Goal: Transaction & Acquisition: Book appointment/travel/reservation

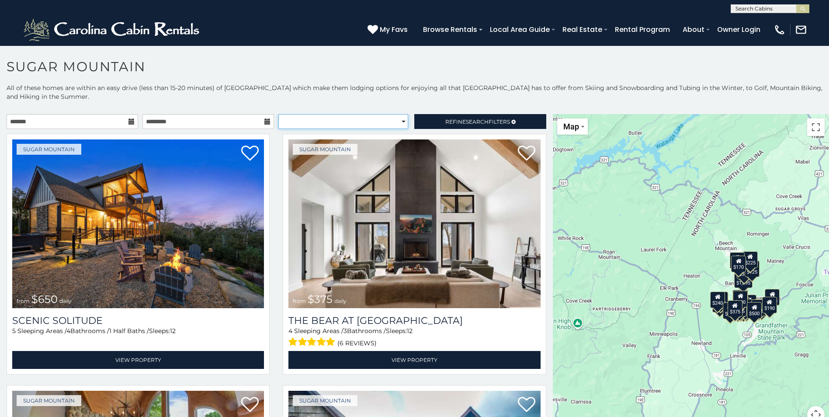
click at [311, 125] on select "**********" at bounding box center [343, 121] width 130 height 15
select select "**********"
click at [278, 114] on select "**********" at bounding box center [343, 121] width 130 height 15
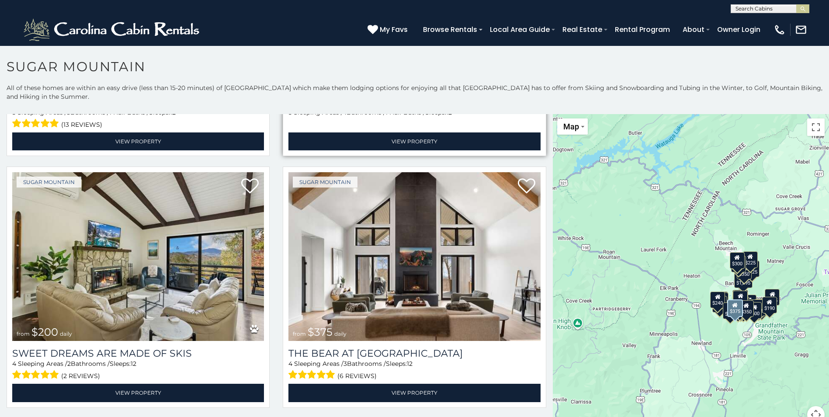
scroll to position [262, 0]
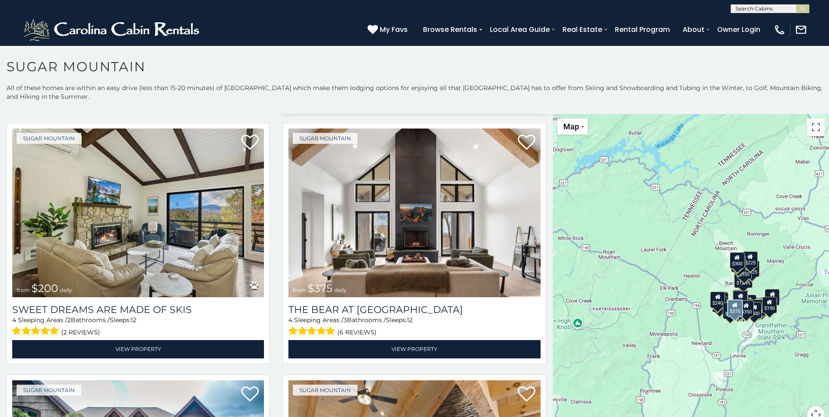
click at [426, 214] on img at bounding box center [414, 212] width 252 height 169
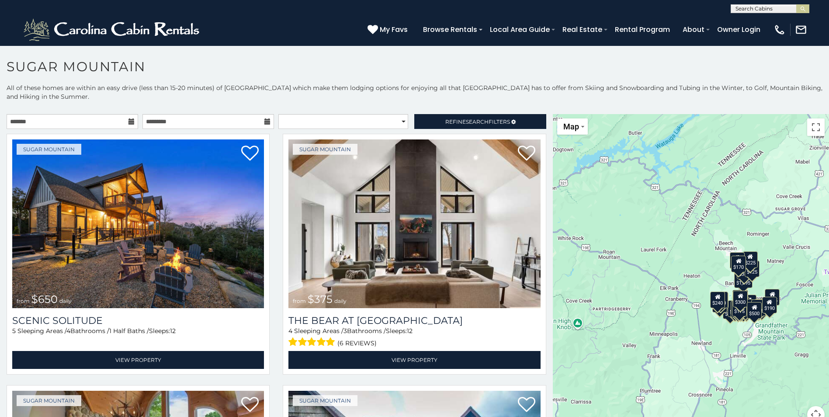
click at [128, 121] on icon at bounding box center [131, 121] width 6 height 6
click at [128, 122] on icon at bounding box center [131, 121] width 6 height 6
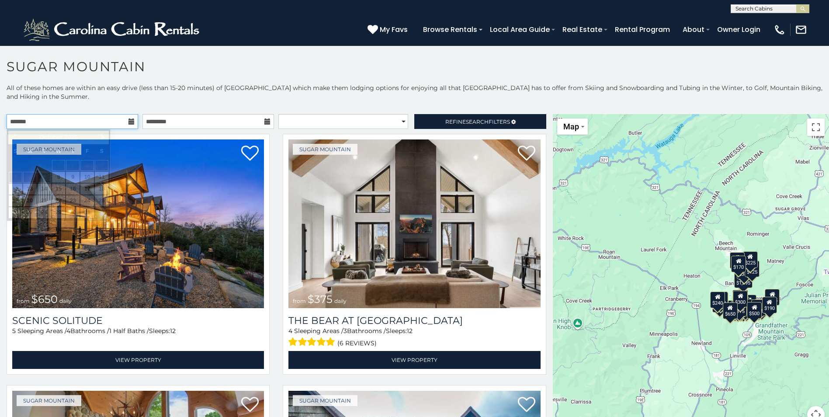
click at [105, 122] on input "text" at bounding box center [73, 121] width 132 height 15
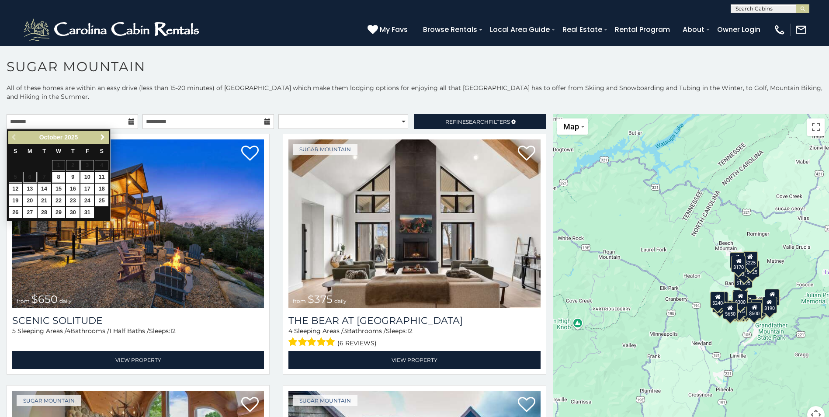
click at [106, 139] on span "Next" at bounding box center [102, 137] width 7 height 7
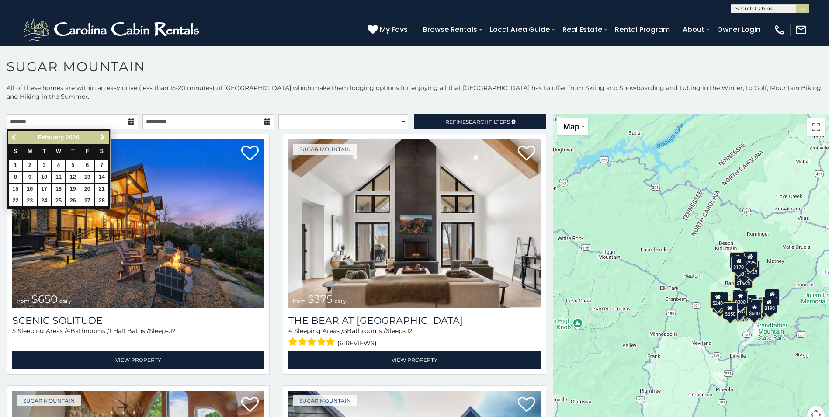
click at [13, 135] on span "Previous" at bounding box center [14, 137] width 7 height 7
click at [74, 200] on link "22" at bounding box center [73, 200] width 14 height 11
type input "**********"
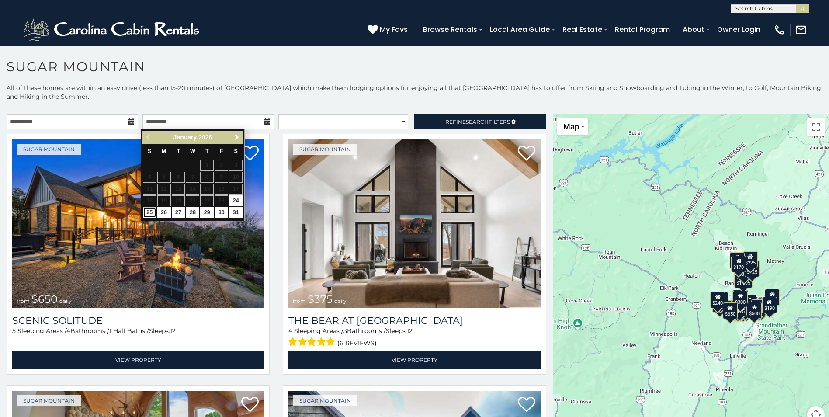
click at [149, 212] on link "25" at bounding box center [150, 212] width 14 height 11
type input "**********"
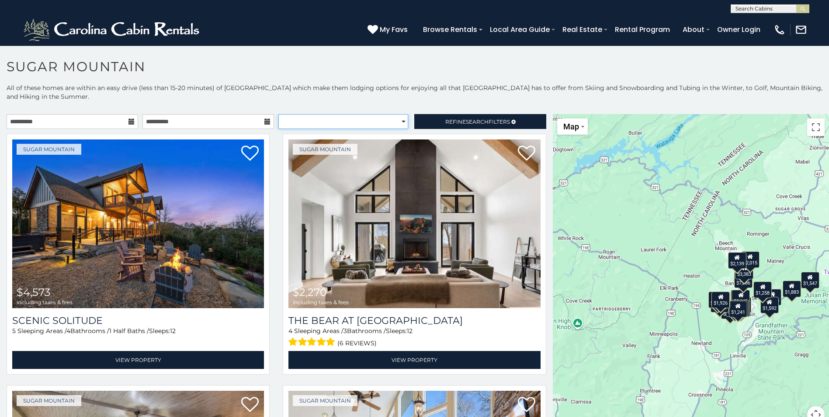
click at [327, 121] on select "**********" at bounding box center [343, 121] width 130 height 15
select select "**********"
click at [278, 114] on select "**********" at bounding box center [343, 121] width 130 height 15
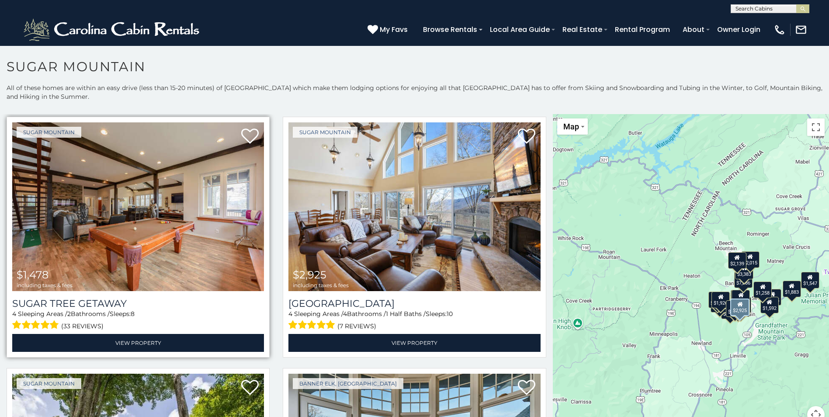
scroll to position [787, 0]
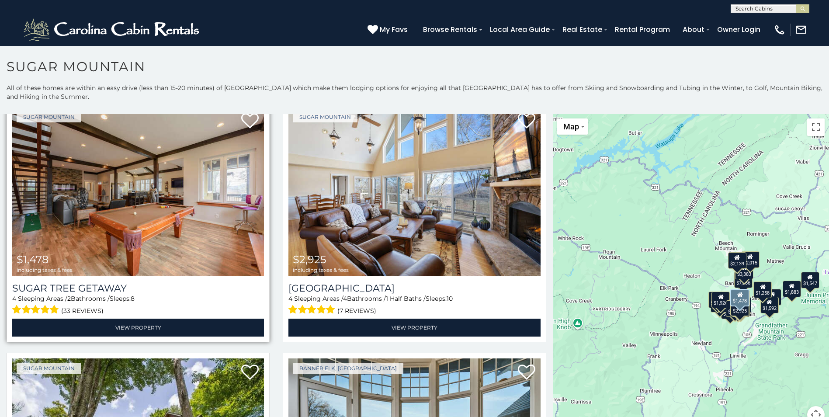
click at [147, 198] on img at bounding box center [138, 191] width 252 height 169
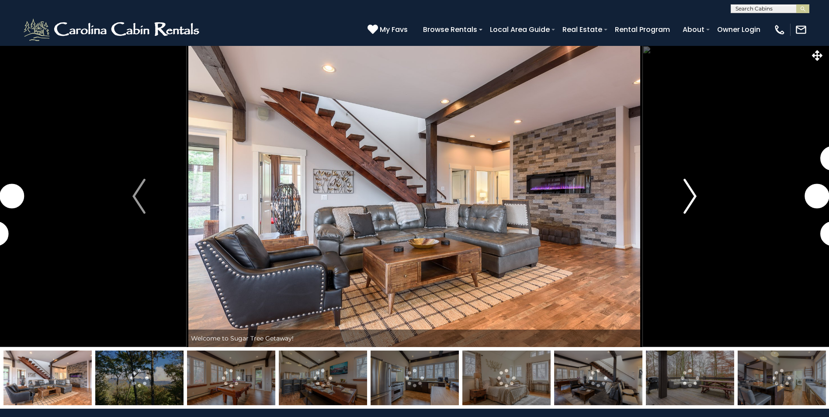
click at [696, 204] on img "Next" at bounding box center [690, 196] width 13 height 35
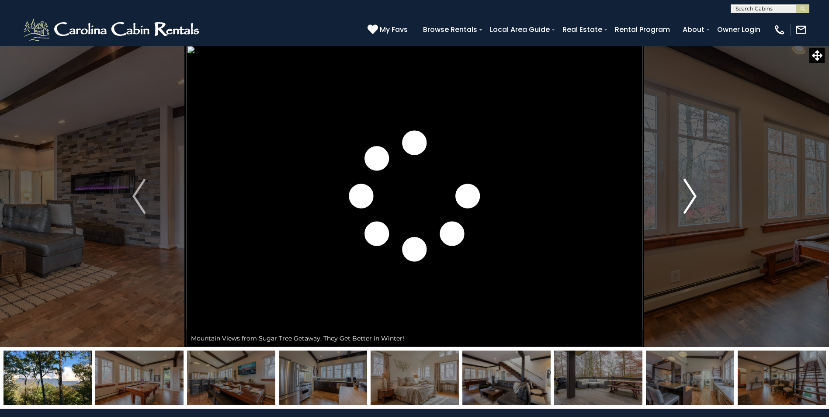
click at [690, 205] on img "Next" at bounding box center [690, 196] width 13 height 35
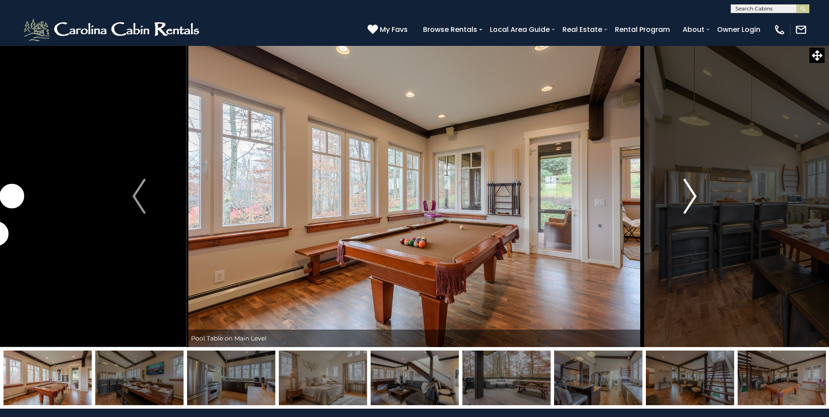
click at [686, 192] on img "Next" at bounding box center [690, 196] width 13 height 35
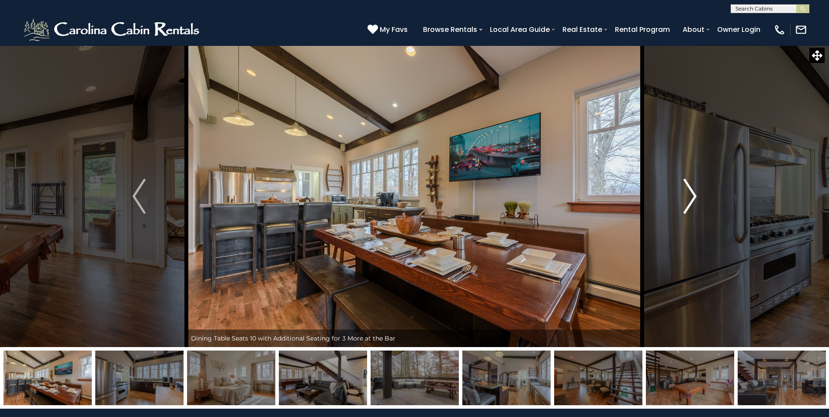
click at [686, 192] on img "Next" at bounding box center [690, 196] width 13 height 35
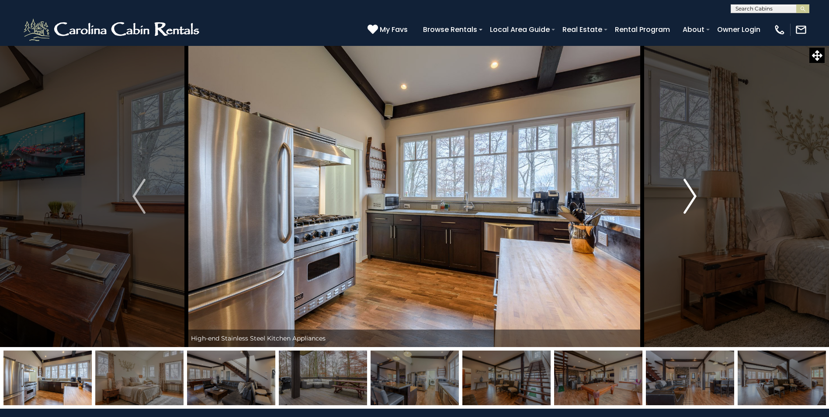
click at [686, 192] on img "Next" at bounding box center [690, 196] width 13 height 35
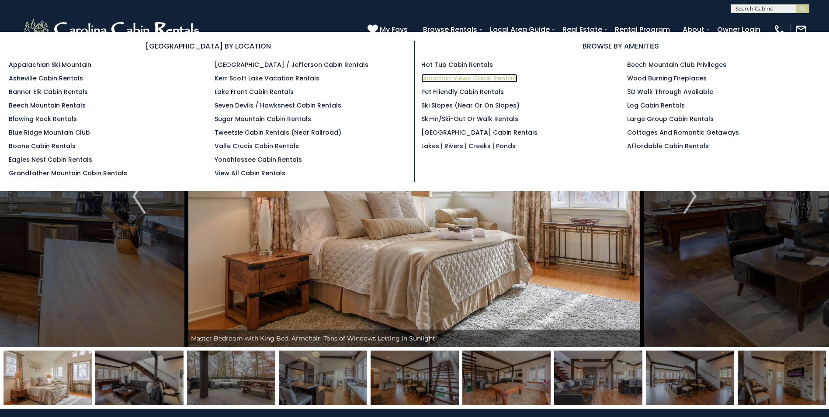
click at [455, 77] on link "Mountain Views Cabin Rentals" at bounding box center [469, 78] width 96 height 9
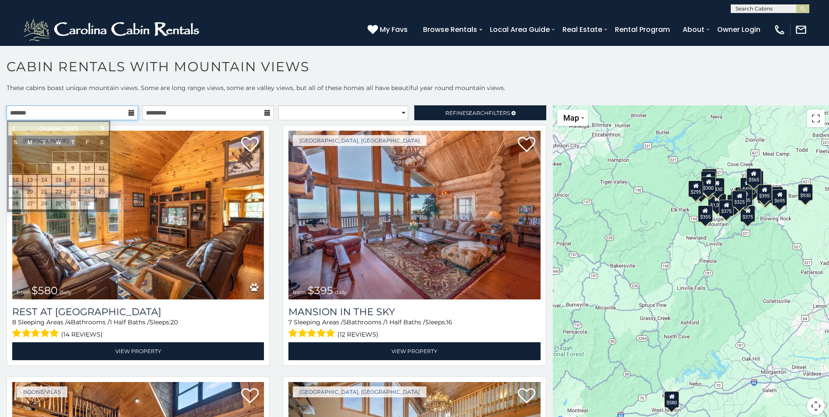
click at [95, 112] on input "text" at bounding box center [73, 112] width 132 height 15
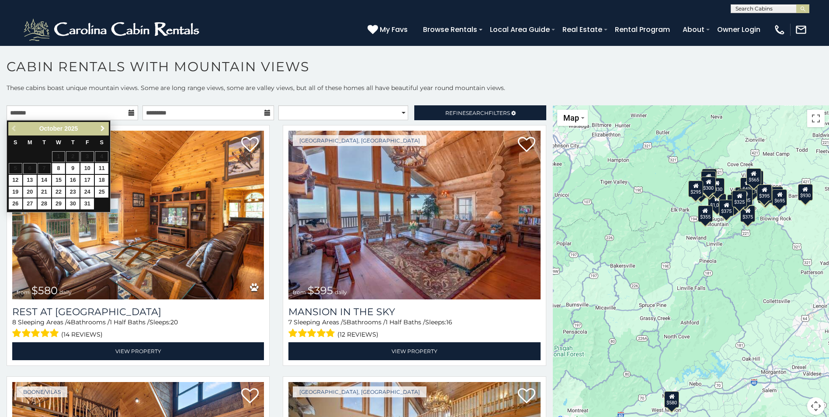
click at [104, 131] on span "Next" at bounding box center [102, 128] width 7 height 7
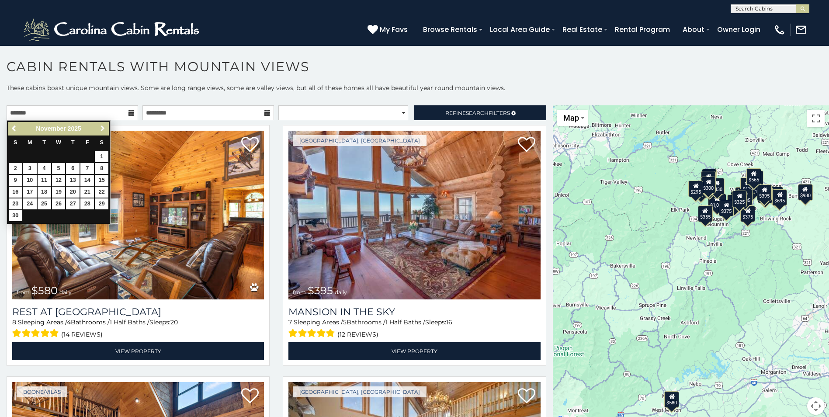
click at [104, 131] on span "Next" at bounding box center [102, 128] width 7 height 7
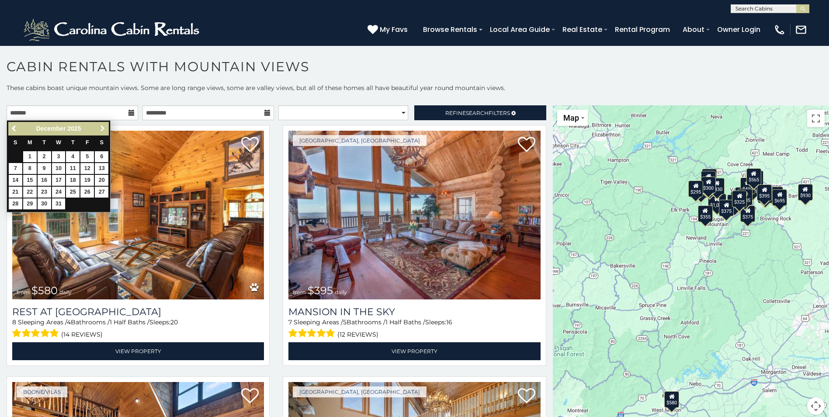
click at [104, 131] on span "Next" at bounding box center [102, 128] width 7 height 7
click at [78, 195] on link "22" at bounding box center [73, 192] width 14 height 11
type input "**********"
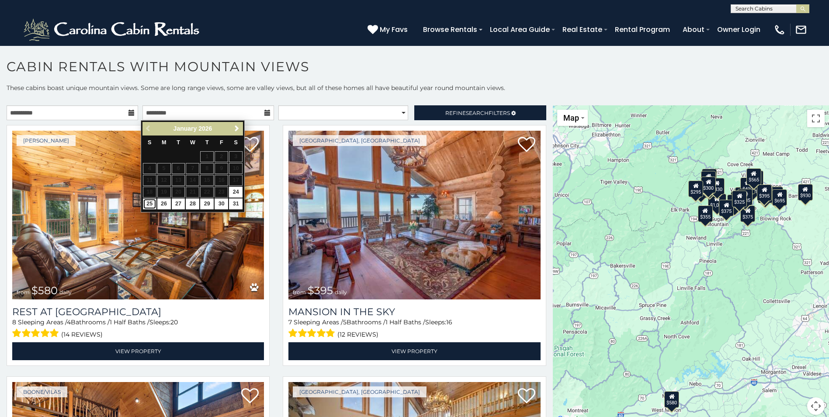
click at [147, 206] on link "25" at bounding box center [150, 203] width 14 height 11
type input "**********"
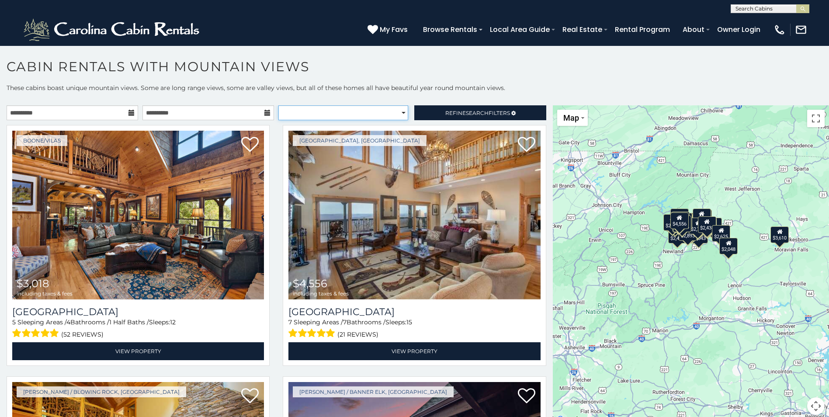
click at [377, 111] on select "**********" at bounding box center [343, 112] width 130 height 15
select select "*********"
click at [278, 105] on select "**********" at bounding box center [343, 112] width 130 height 15
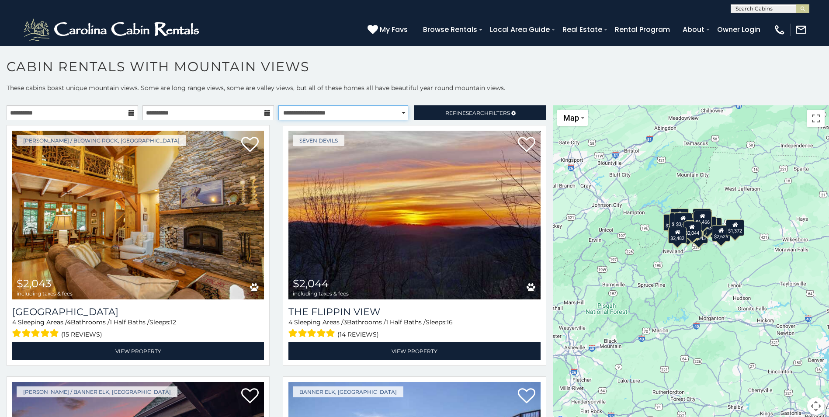
click at [396, 111] on select "**********" at bounding box center [343, 112] width 130 height 15
click at [621, 78] on h1 "Cabin Rentals with Mountain Views" at bounding box center [414, 71] width 829 height 25
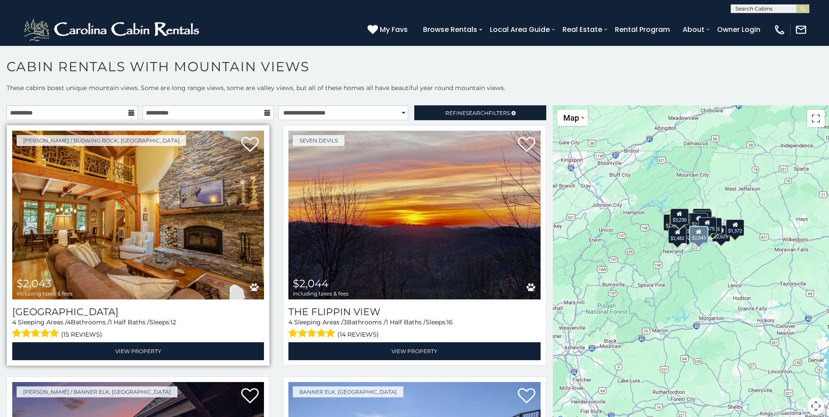
click at [164, 253] on img at bounding box center [138, 215] width 252 height 169
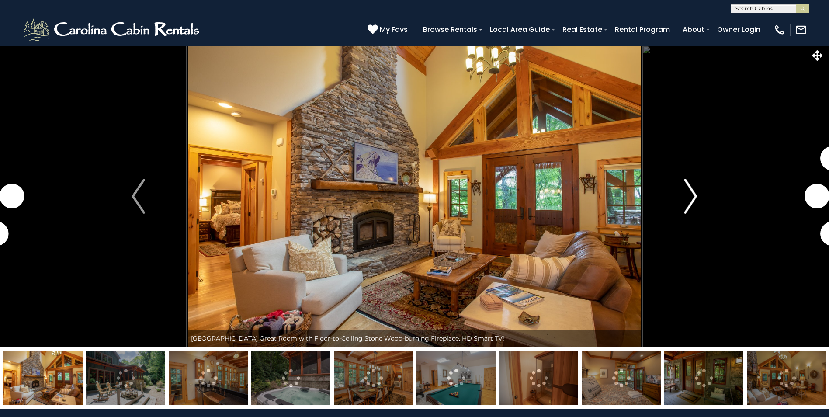
click at [694, 197] on img "Next" at bounding box center [690, 196] width 13 height 35
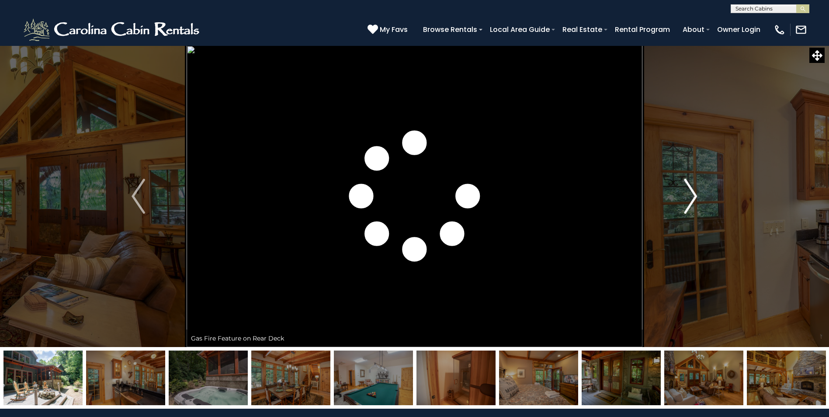
click at [695, 197] on img "Next" at bounding box center [690, 196] width 13 height 35
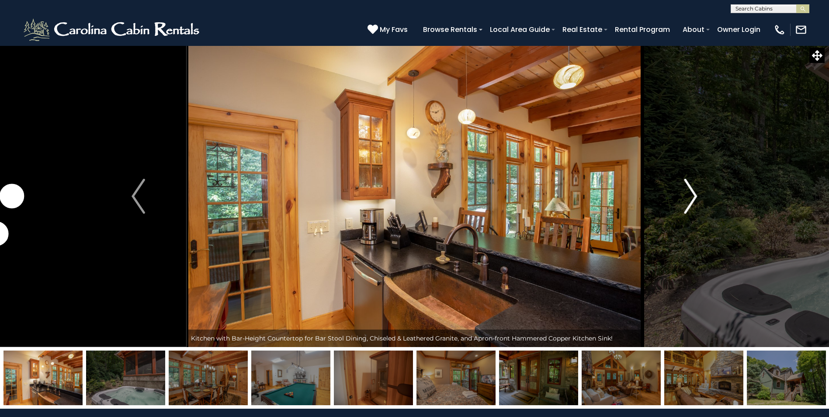
click at [687, 196] on img "Next" at bounding box center [690, 196] width 13 height 35
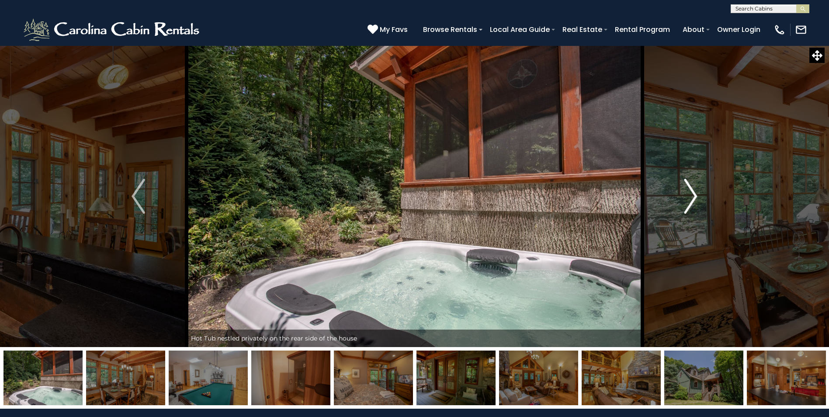
click at [688, 195] on img "Next" at bounding box center [690, 196] width 13 height 35
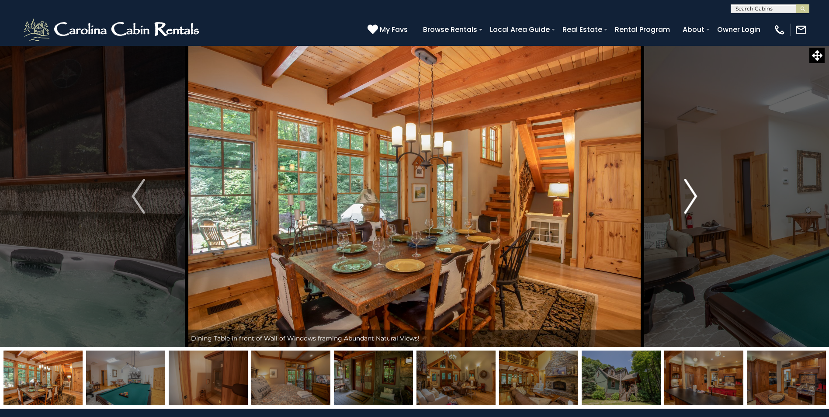
click at [688, 195] on img "Next" at bounding box center [690, 196] width 13 height 35
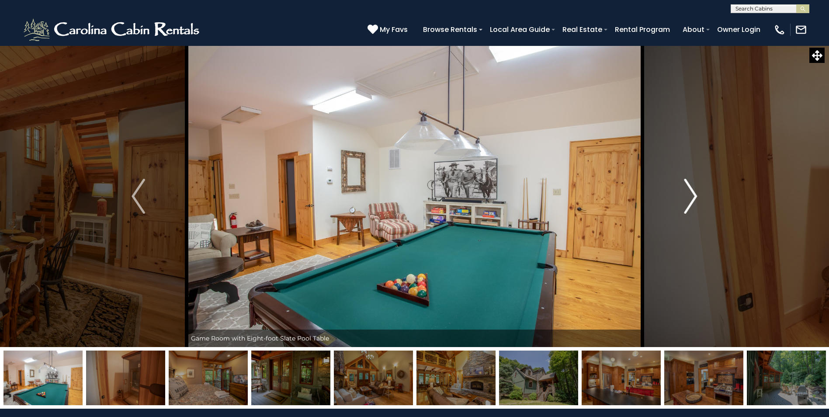
click at [688, 195] on img "Next" at bounding box center [690, 196] width 13 height 35
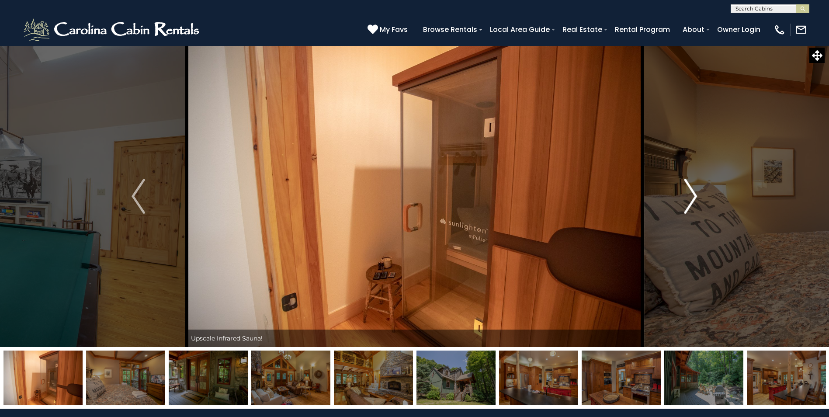
click at [688, 195] on img "Next" at bounding box center [690, 196] width 13 height 35
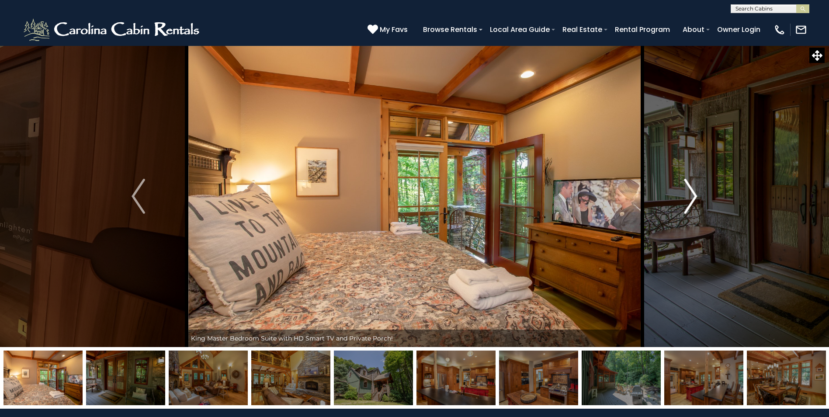
click at [688, 195] on img "Next" at bounding box center [690, 196] width 13 height 35
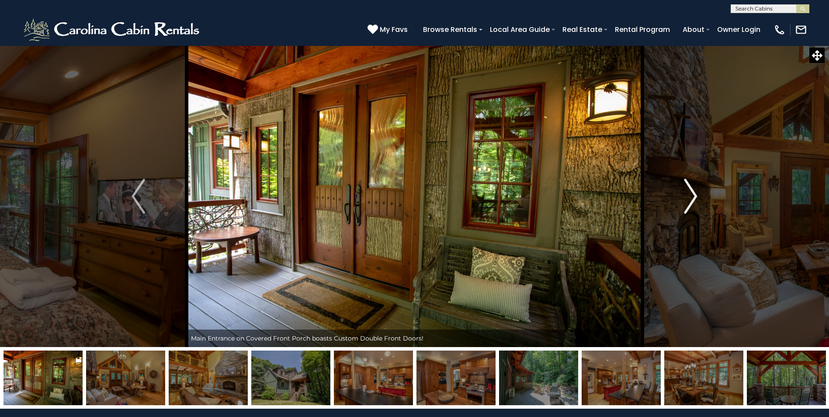
click at [688, 195] on img "Next" at bounding box center [690, 196] width 13 height 35
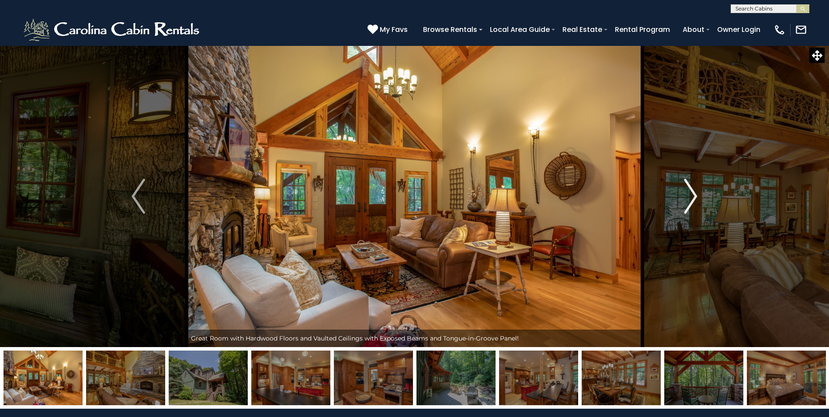
click at [688, 195] on img "Next" at bounding box center [690, 196] width 13 height 35
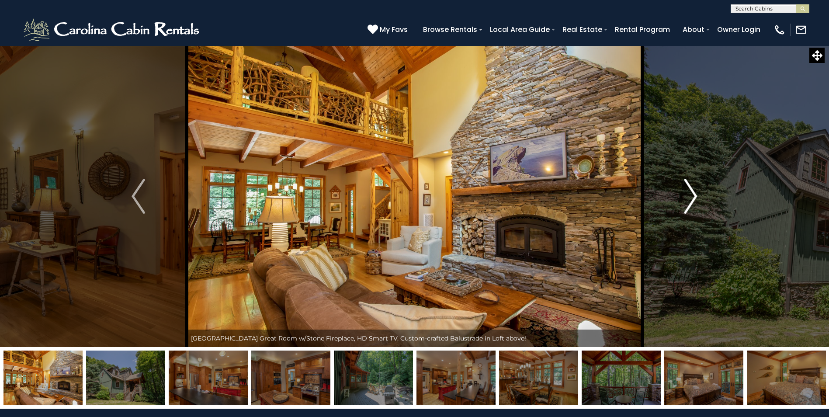
click at [688, 195] on img "Next" at bounding box center [690, 196] width 13 height 35
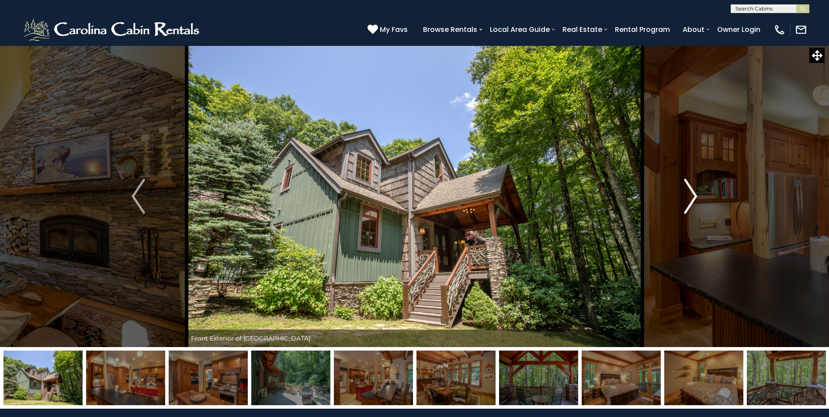
click at [688, 195] on img "Next" at bounding box center [690, 196] width 13 height 35
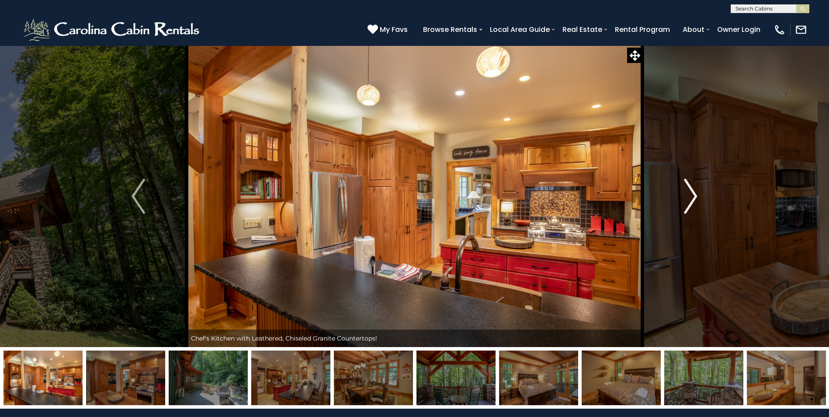
click at [688, 195] on img "Next" at bounding box center [690, 196] width 13 height 35
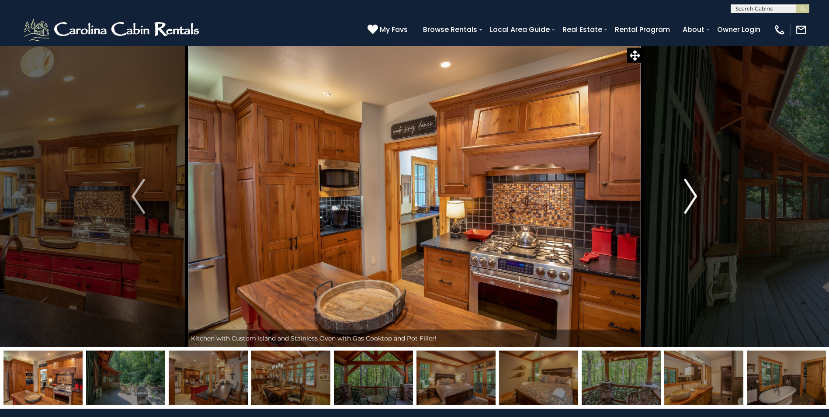
click at [688, 195] on img "Next" at bounding box center [690, 196] width 13 height 35
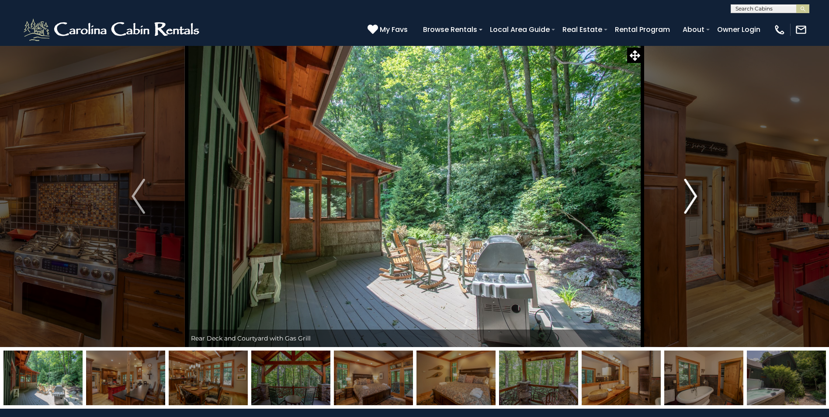
click at [688, 195] on img "Next" at bounding box center [690, 196] width 13 height 35
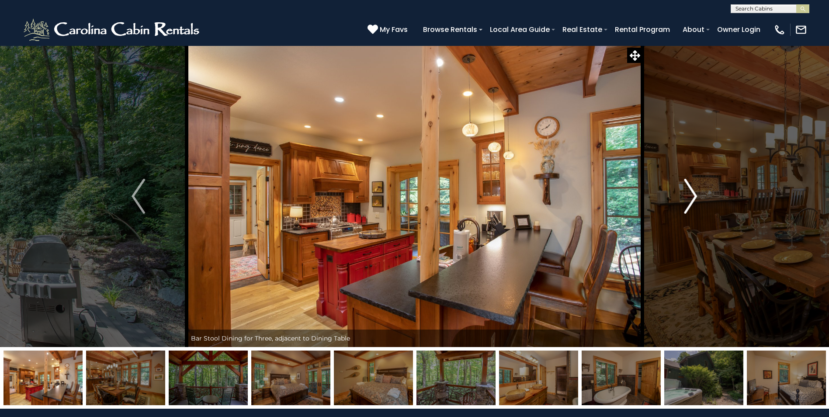
click at [688, 195] on img "Next" at bounding box center [690, 196] width 13 height 35
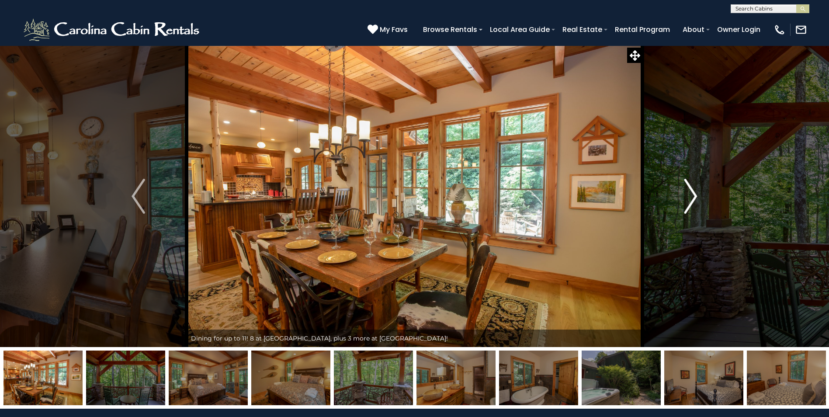
click at [688, 195] on img "Next" at bounding box center [690, 196] width 13 height 35
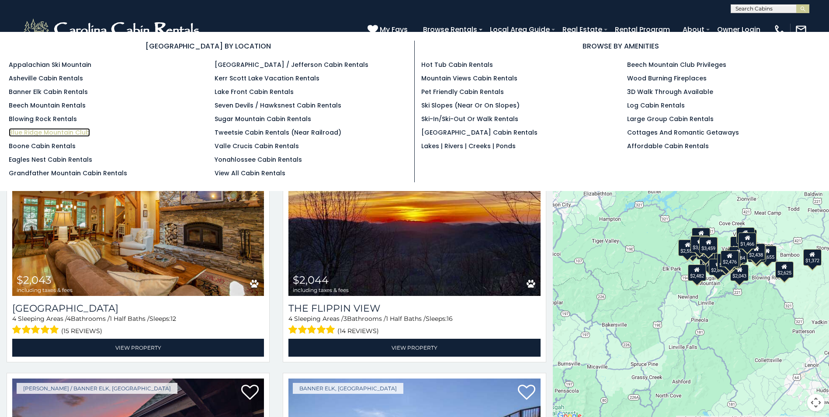
click at [19, 129] on link "Blue Ridge Mountain Club" at bounding box center [49, 132] width 81 height 9
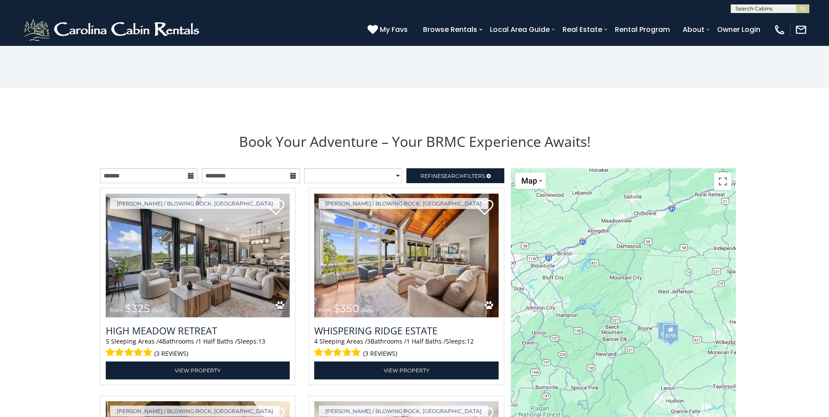
scroll to position [961, 0]
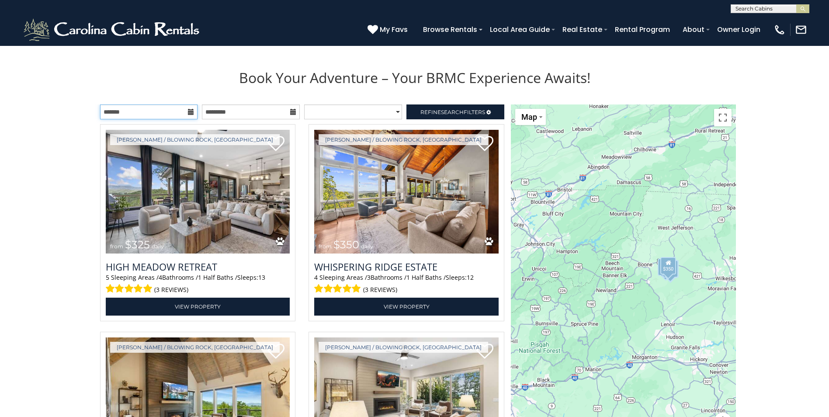
click at [159, 109] on input "text" at bounding box center [149, 111] width 98 height 15
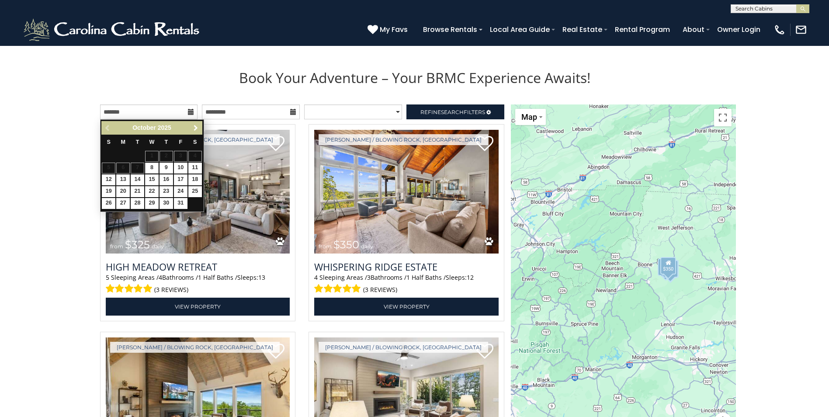
click at [197, 129] on span "Next" at bounding box center [195, 128] width 7 height 7
click at [181, 191] on link "23" at bounding box center [181, 191] width 14 height 11
type input "**********"
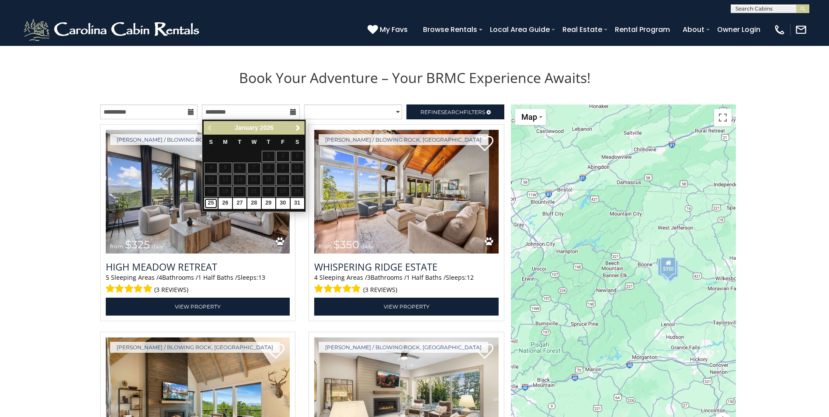
click at [210, 201] on link "25" at bounding box center [211, 203] width 14 height 11
type input "**********"
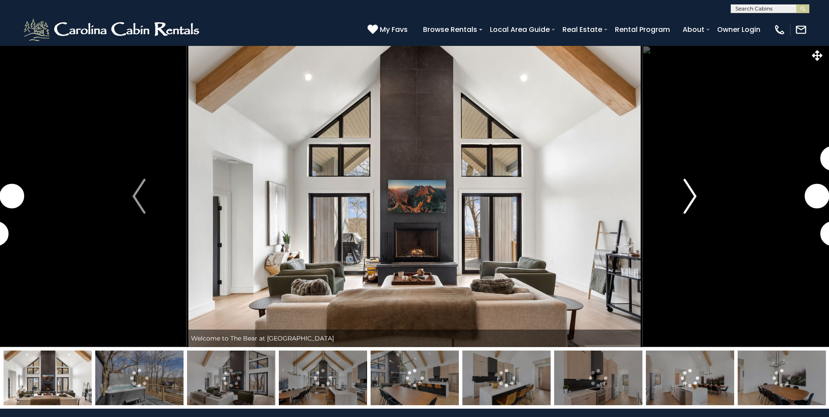
click at [689, 188] on img "Next" at bounding box center [690, 196] width 13 height 35
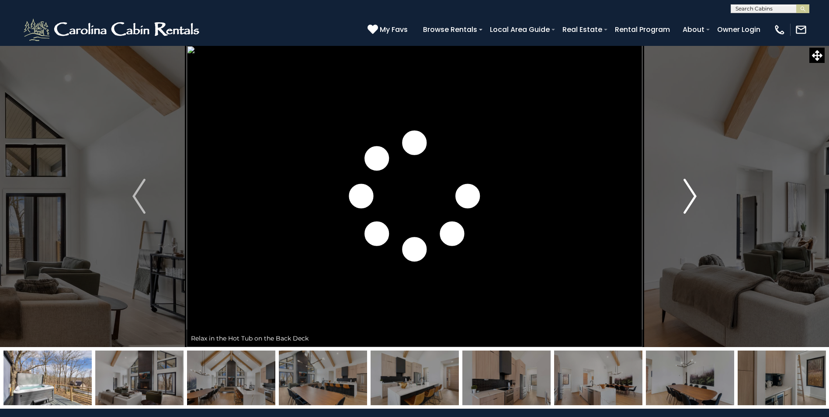
click at [689, 188] on img "Next" at bounding box center [690, 196] width 13 height 35
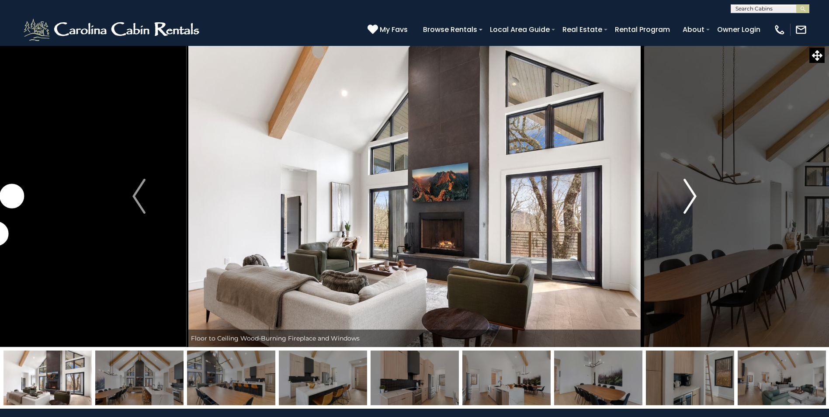
click at [689, 188] on img "Next" at bounding box center [690, 196] width 13 height 35
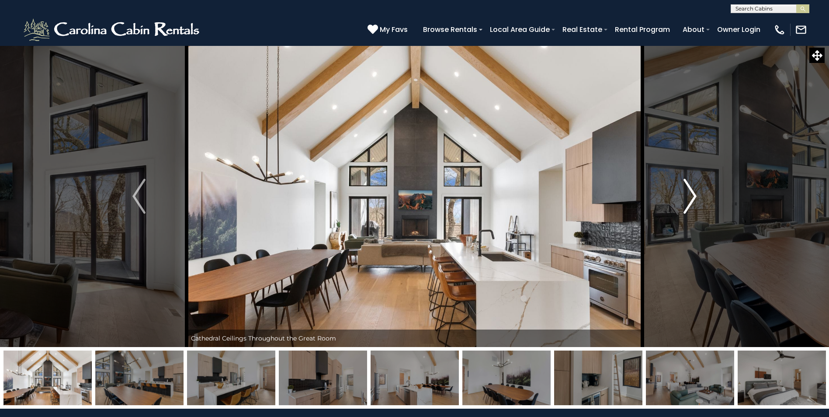
click at [686, 189] on img "Next" at bounding box center [690, 196] width 13 height 35
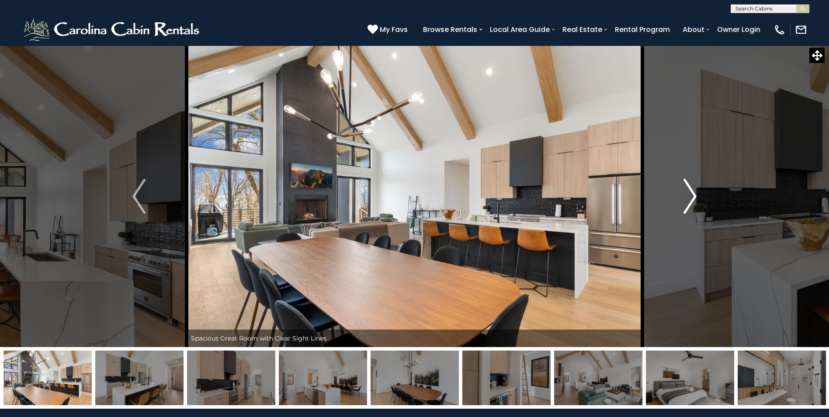
click at [686, 188] on img "Next" at bounding box center [690, 196] width 13 height 35
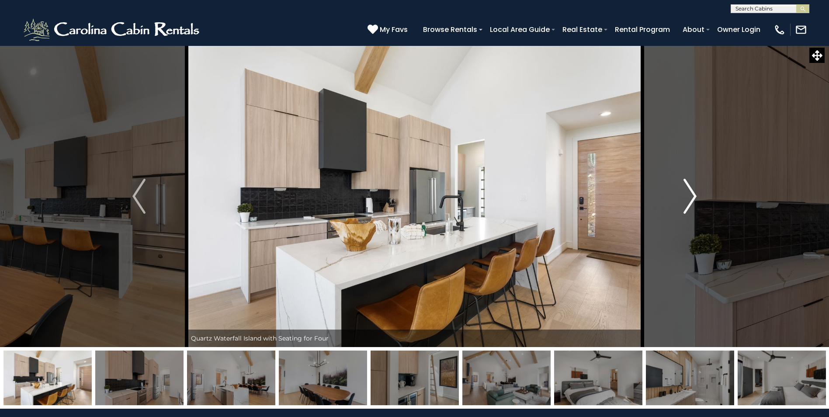
click at [686, 188] on img "Next" at bounding box center [690, 196] width 13 height 35
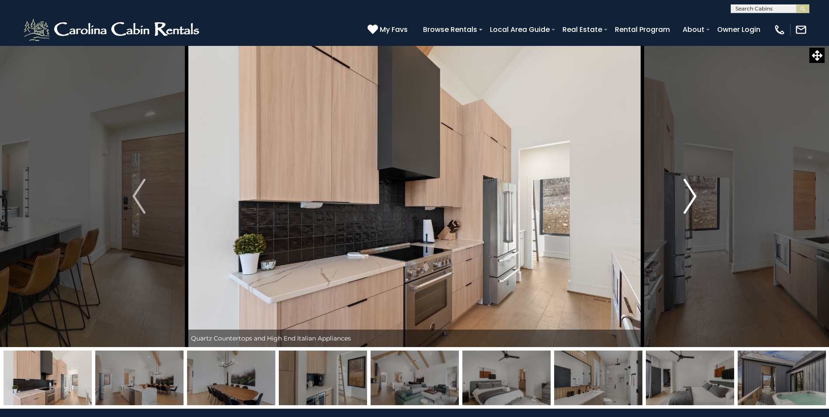
click at [686, 188] on img "Next" at bounding box center [690, 196] width 13 height 35
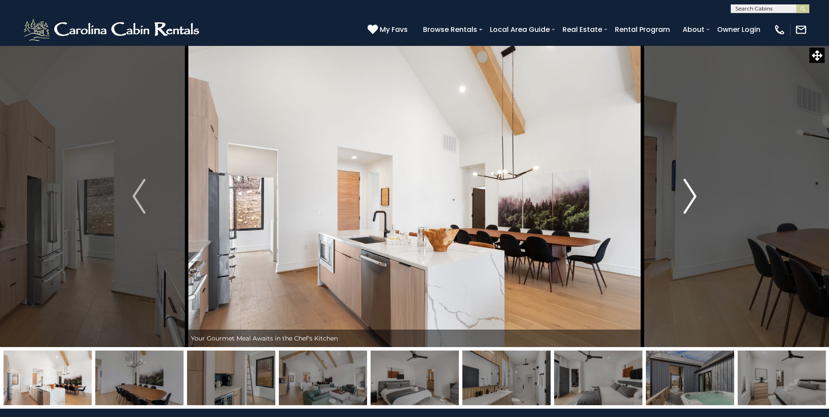
click at [686, 188] on img "Next" at bounding box center [690, 196] width 13 height 35
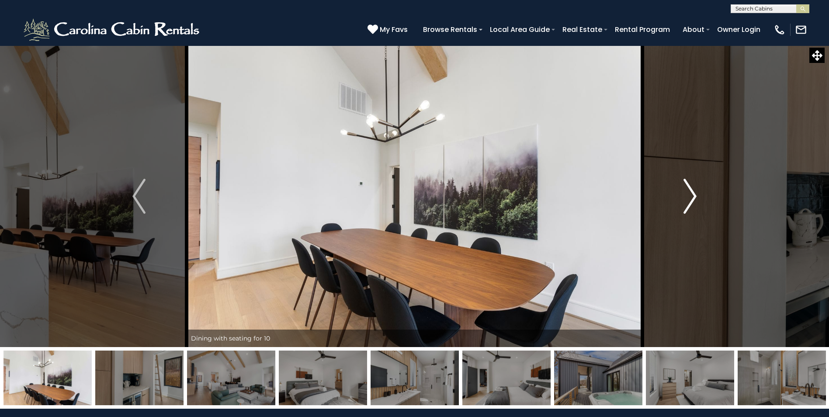
click at [686, 188] on img "Next" at bounding box center [690, 196] width 13 height 35
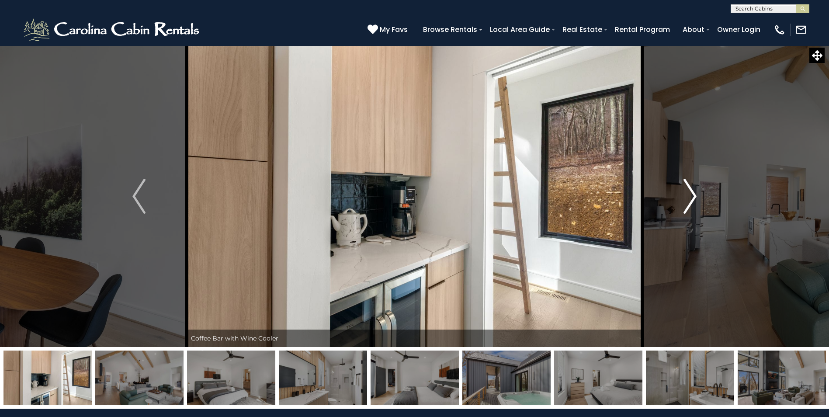
click at [686, 188] on img "Next" at bounding box center [690, 196] width 13 height 35
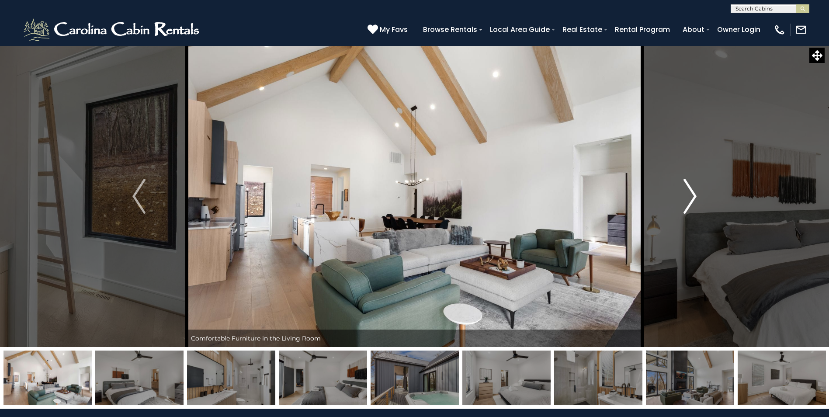
click at [686, 188] on img "Next" at bounding box center [690, 196] width 13 height 35
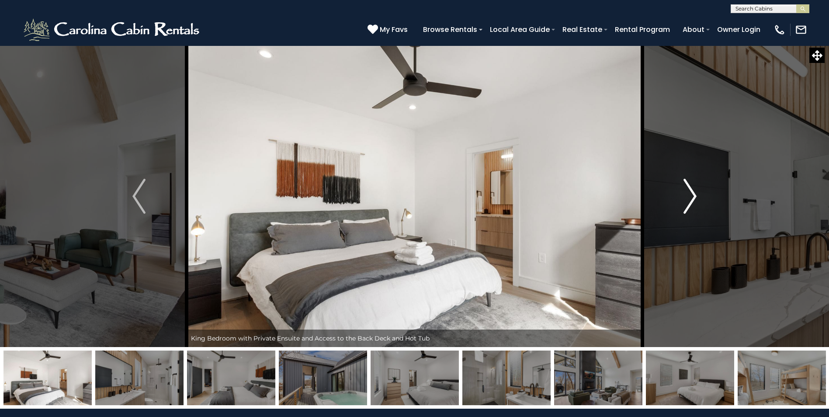
click at [686, 188] on img "Next" at bounding box center [690, 196] width 13 height 35
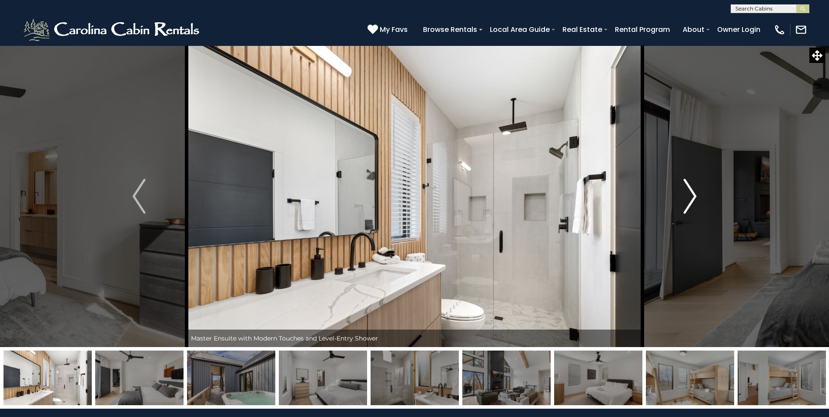
click at [686, 188] on img "Next" at bounding box center [690, 196] width 13 height 35
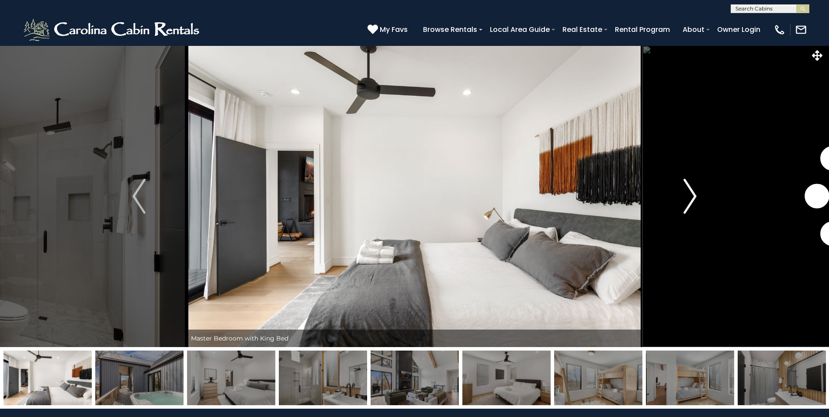
click at [686, 188] on img "Next" at bounding box center [690, 196] width 13 height 35
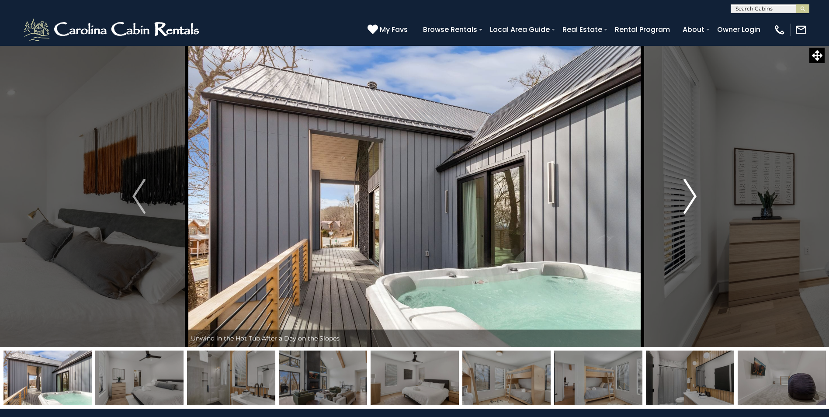
click at [686, 188] on img "Next" at bounding box center [690, 196] width 13 height 35
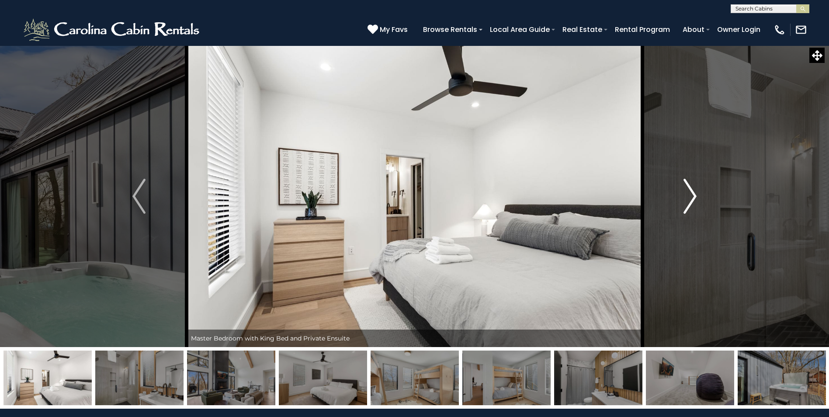
click at [686, 188] on img "Next" at bounding box center [690, 196] width 13 height 35
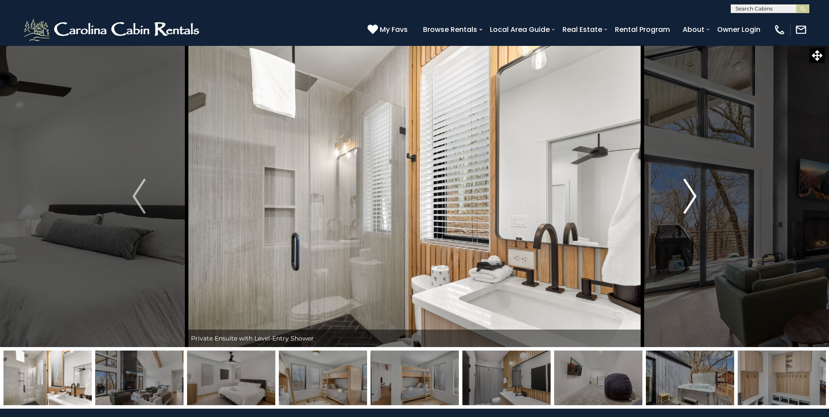
click at [686, 188] on img "Next" at bounding box center [690, 196] width 13 height 35
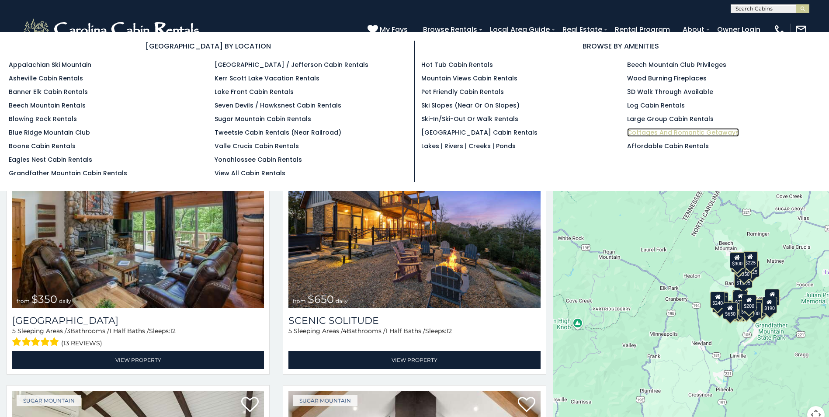
click at [655, 131] on link "Cottages and Romantic Getaways" at bounding box center [683, 132] width 112 height 9
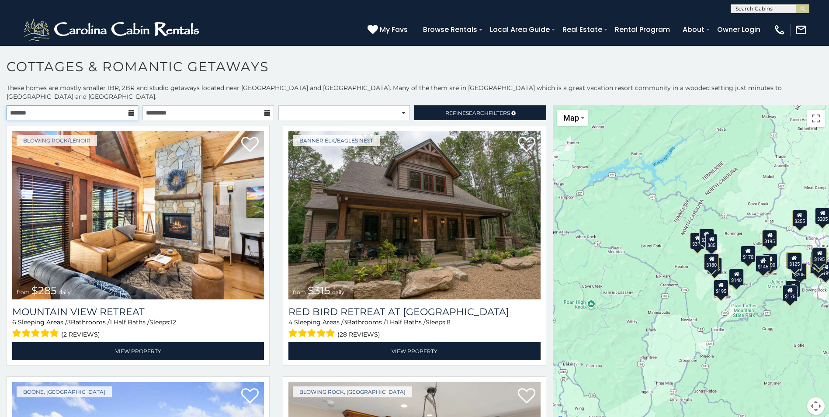
click at [125, 105] on input "text" at bounding box center [73, 112] width 132 height 15
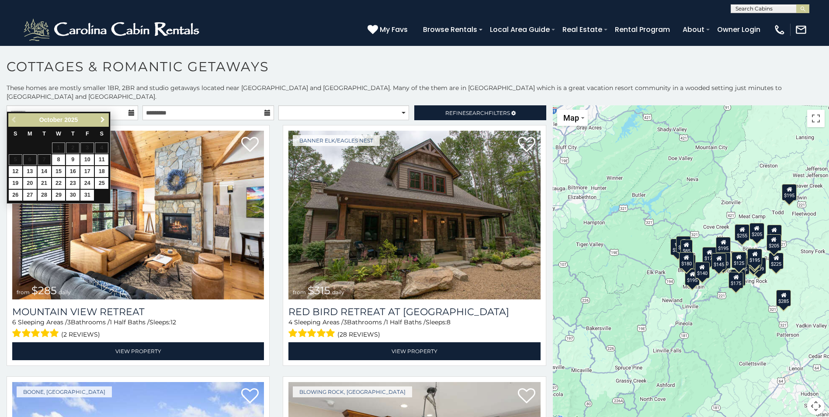
click at [106, 119] on link "Next" at bounding box center [102, 120] width 11 height 11
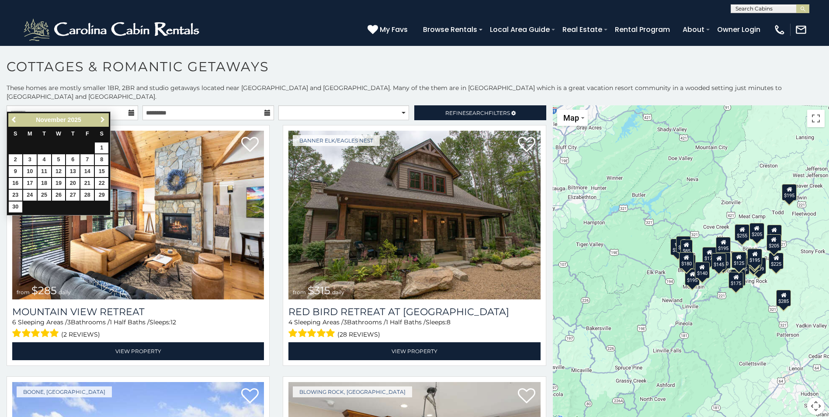
click at [106, 119] on link "Next" at bounding box center [102, 120] width 11 height 11
click at [82, 183] on link "23" at bounding box center [87, 183] width 14 height 11
type input "**********"
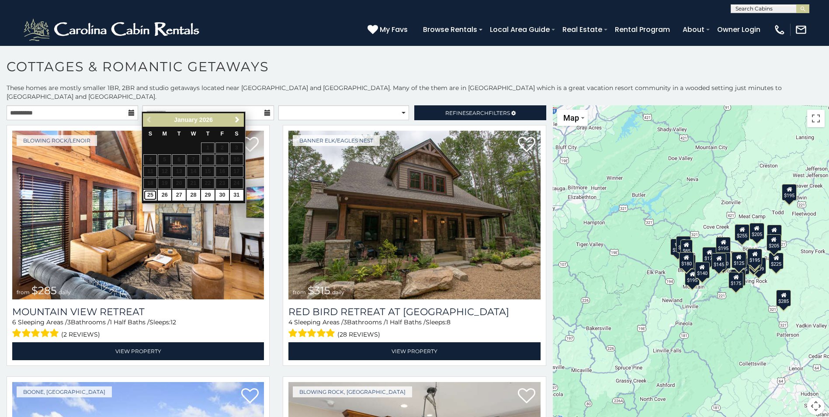
click at [143, 194] on link "25" at bounding box center [150, 195] width 14 height 11
type input "**********"
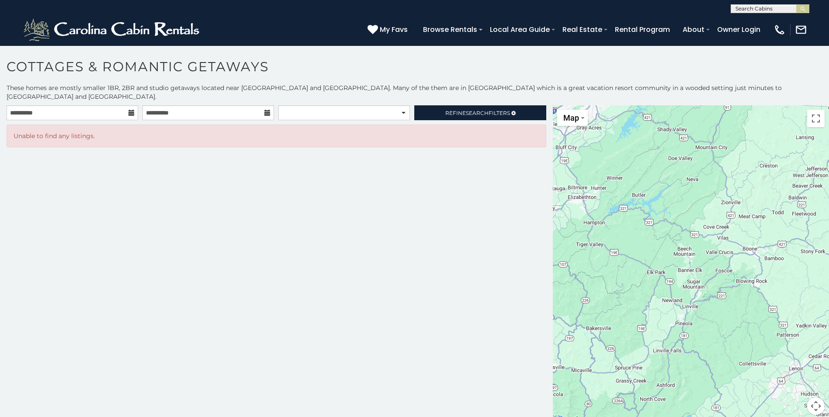
click at [132, 110] on icon at bounding box center [131, 113] width 6 height 6
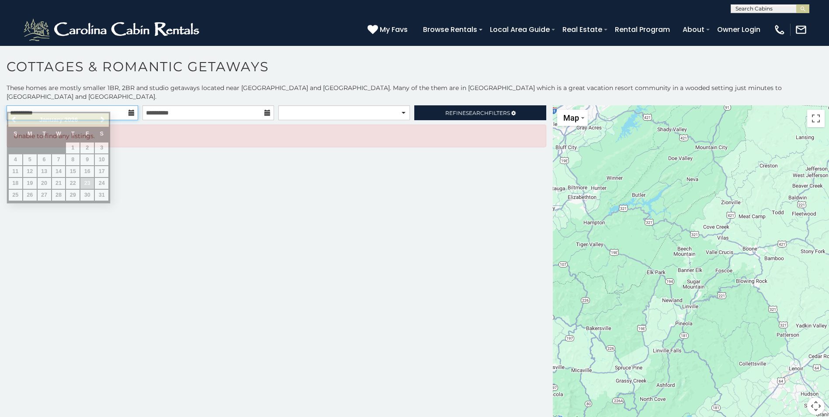
click at [82, 106] on input "**********" at bounding box center [73, 112] width 132 height 15
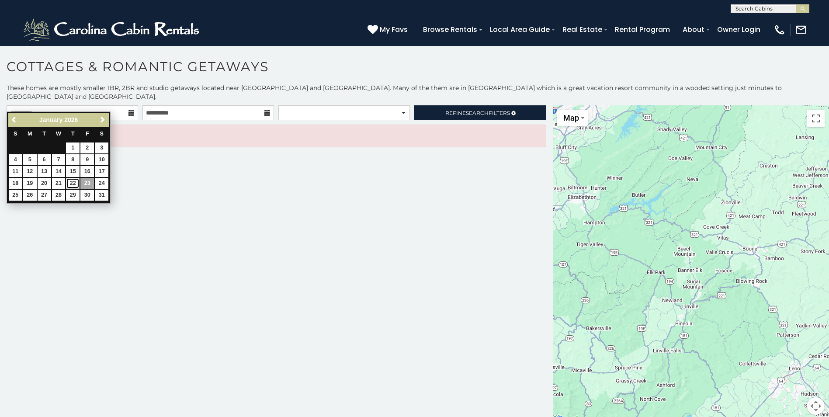
click at [74, 182] on link "22" at bounding box center [73, 183] width 14 height 11
type input "**********"
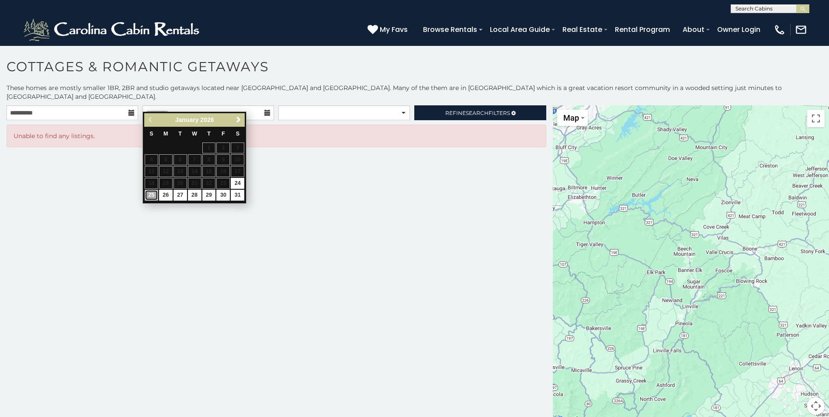
click at [148, 197] on link "25" at bounding box center [152, 195] width 14 height 11
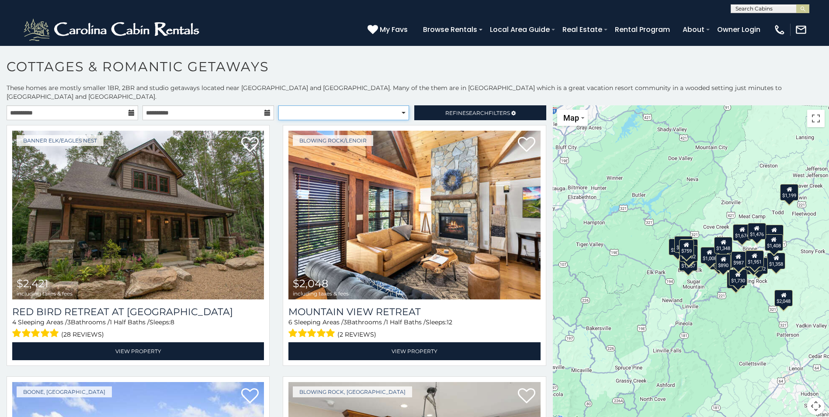
click at [400, 105] on select "**********" at bounding box center [343, 112] width 131 height 15
select select "**********"
click at [278, 105] on select "**********" at bounding box center [343, 112] width 131 height 15
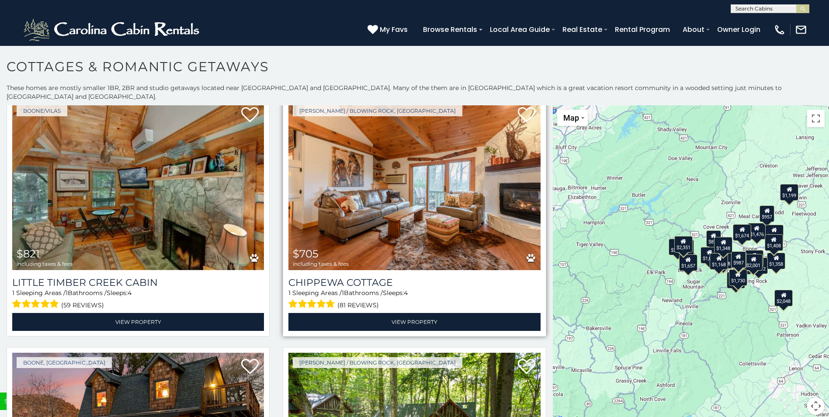
scroll to position [3278, 0]
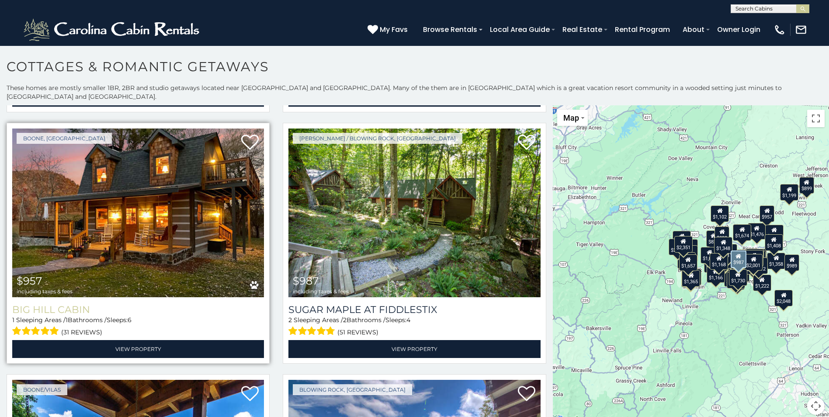
scroll to position [3536, 0]
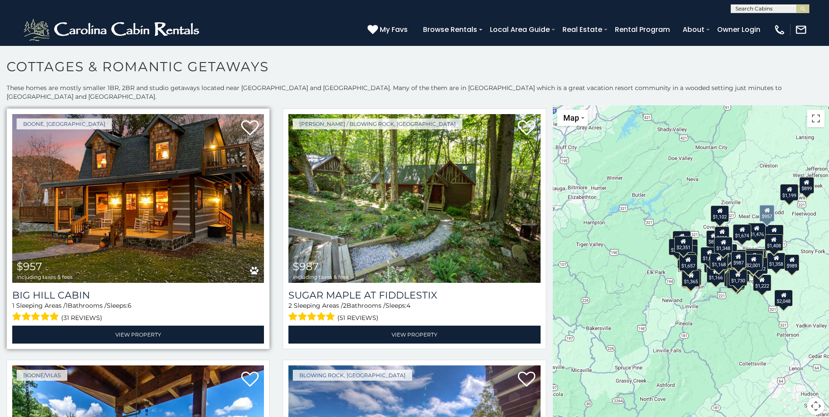
click at [98, 182] on img at bounding box center [138, 198] width 252 height 169
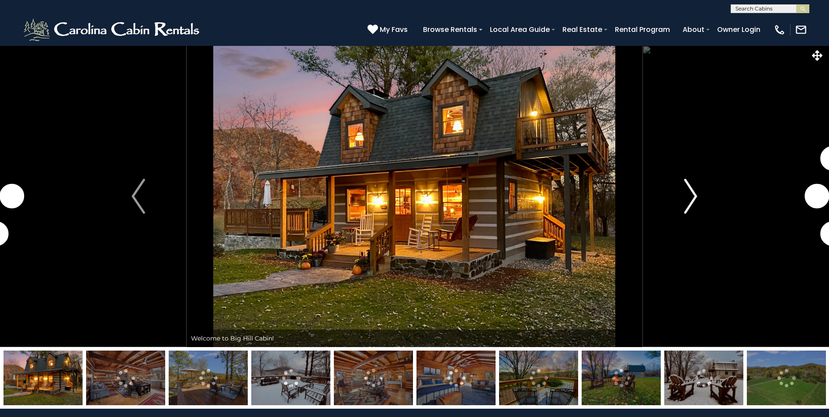
click at [694, 204] on img "Next" at bounding box center [690, 196] width 13 height 35
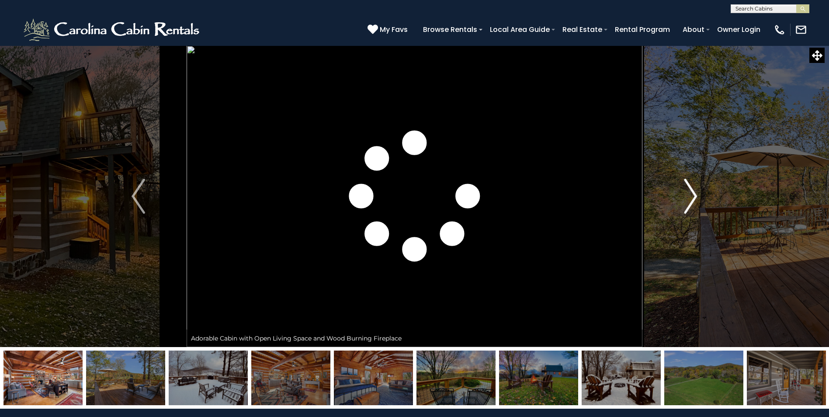
click at [693, 207] on img "Next" at bounding box center [690, 196] width 13 height 35
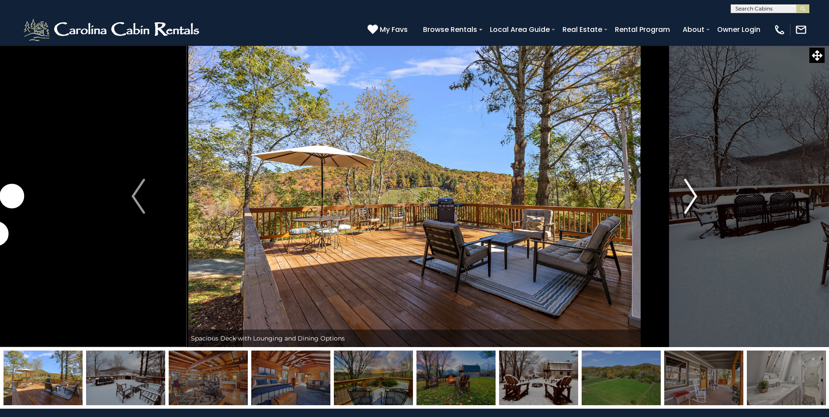
click at [689, 204] on img "Next" at bounding box center [690, 196] width 13 height 35
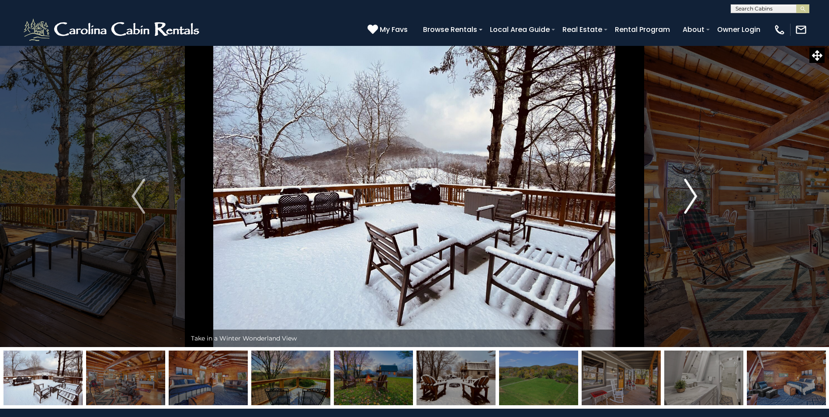
click at [689, 204] on img "Next" at bounding box center [690, 196] width 13 height 35
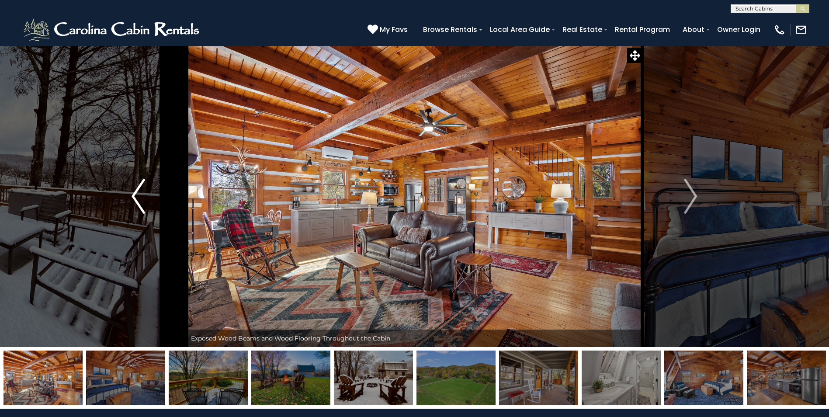
drag, startPoint x: 128, startPoint y: 198, endPoint x: 136, endPoint y: 196, distance: 7.5
click at [128, 198] on button "Previous" at bounding box center [138, 196] width 96 height 302
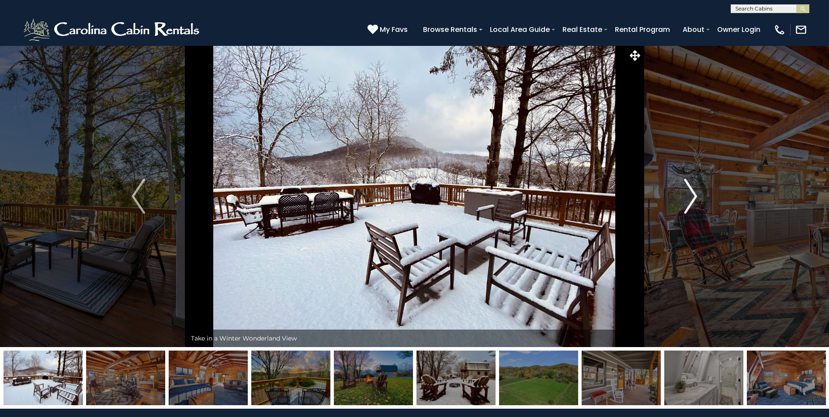
click at [700, 187] on button "Next" at bounding box center [690, 196] width 96 height 302
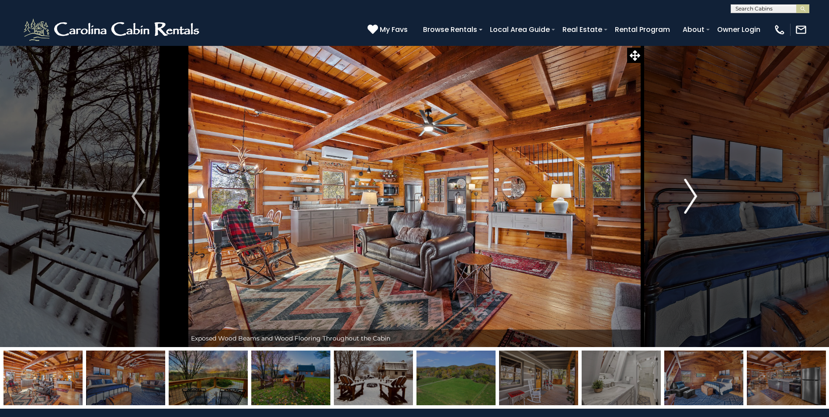
click at [700, 187] on button "Next" at bounding box center [690, 196] width 96 height 302
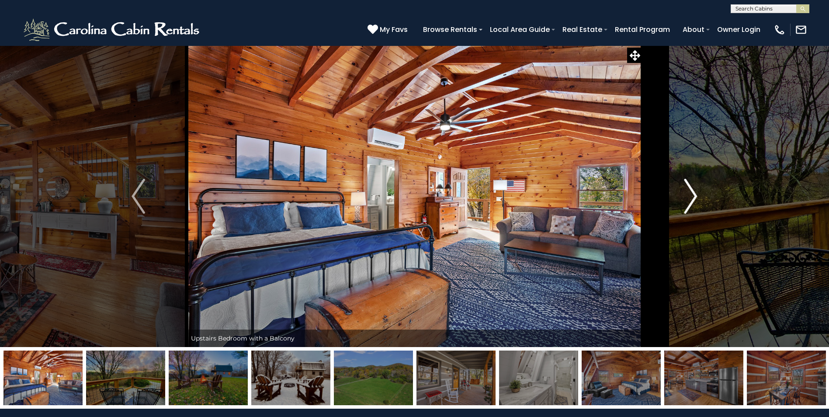
click at [700, 187] on button "Next" at bounding box center [690, 196] width 96 height 302
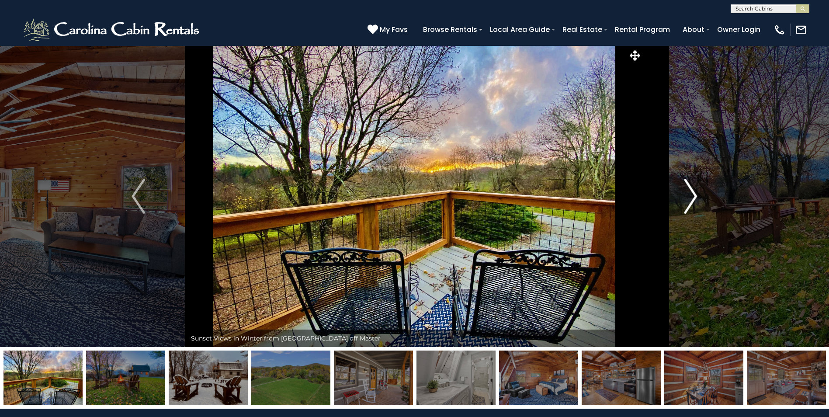
click at [700, 187] on button "Next" at bounding box center [690, 196] width 96 height 302
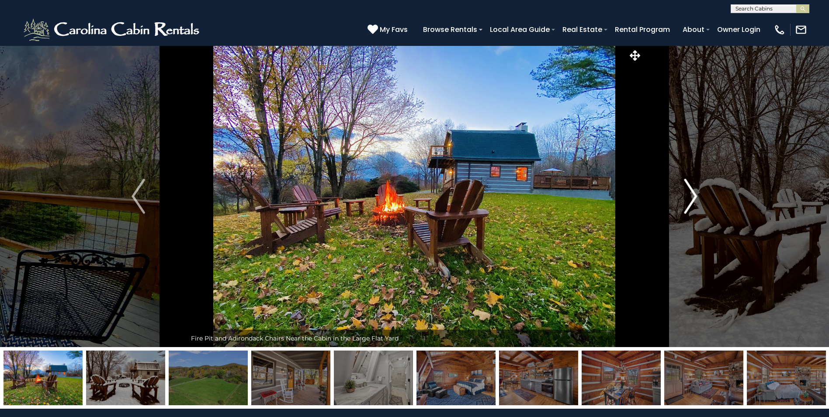
click at [700, 187] on button "Next" at bounding box center [690, 196] width 96 height 302
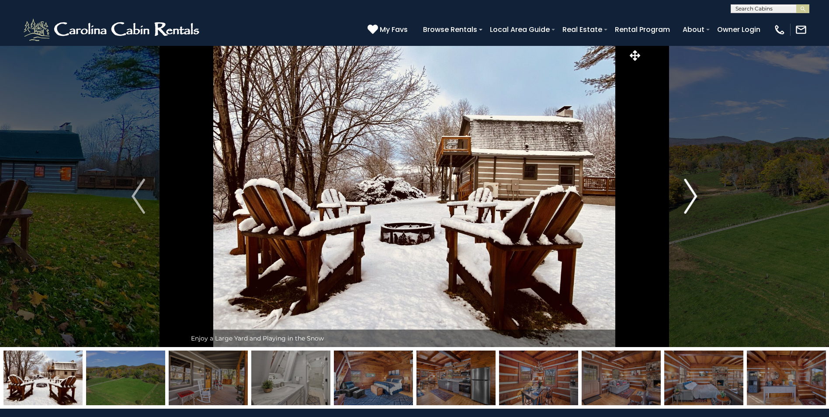
click at [700, 187] on button "Next" at bounding box center [690, 196] width 96 height 302
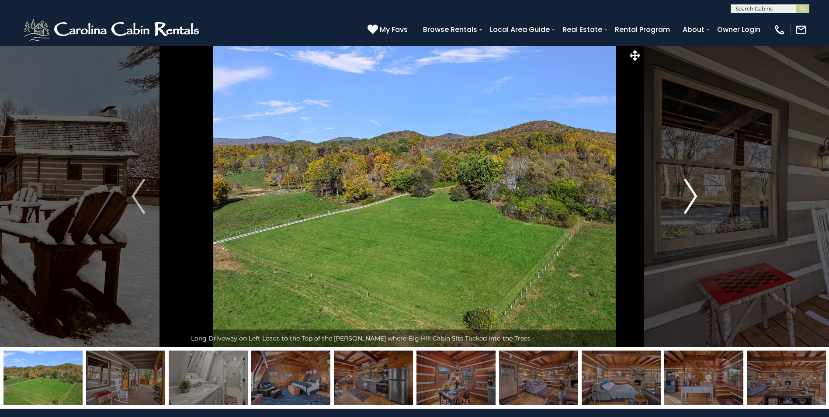
click at [700, 187] on button "Next" at bounding box center [690, 196] width 96 height 302
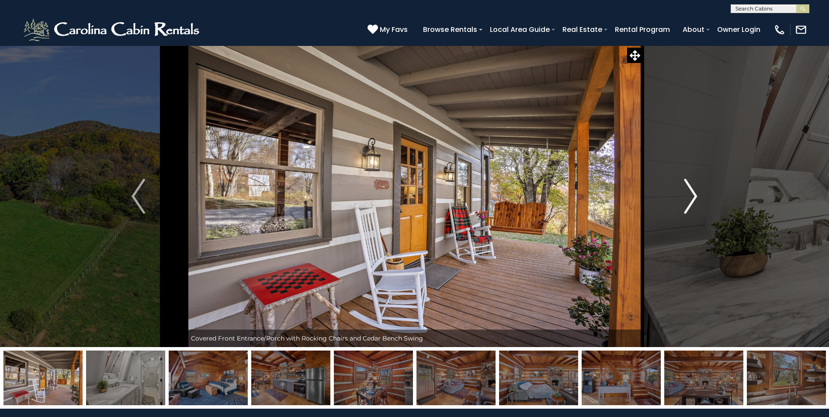
click at [700, 187] on button "Next" at bounding box center [690, 196] width 96 height 302
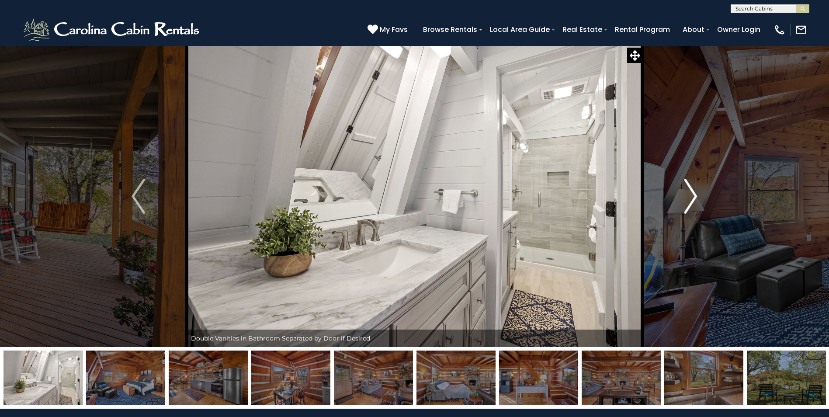
click at [700, 187] on button "Next" at bounding box center [690, 196] width 96 height 302
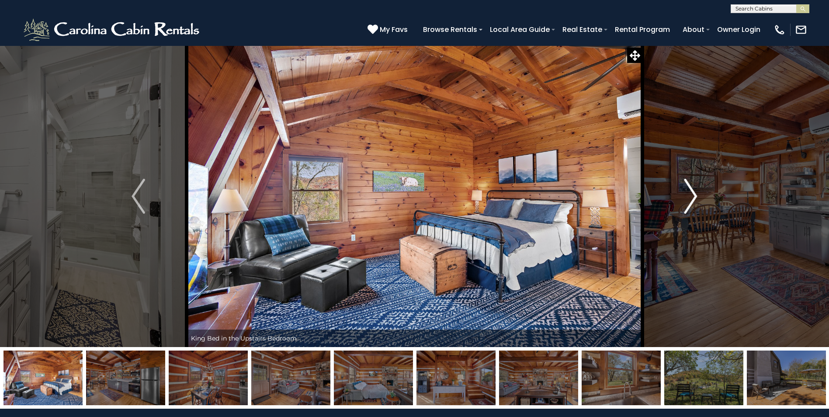
click at [700, 187] on button "Next" at bounding box center [690, 196] width 96 height 302
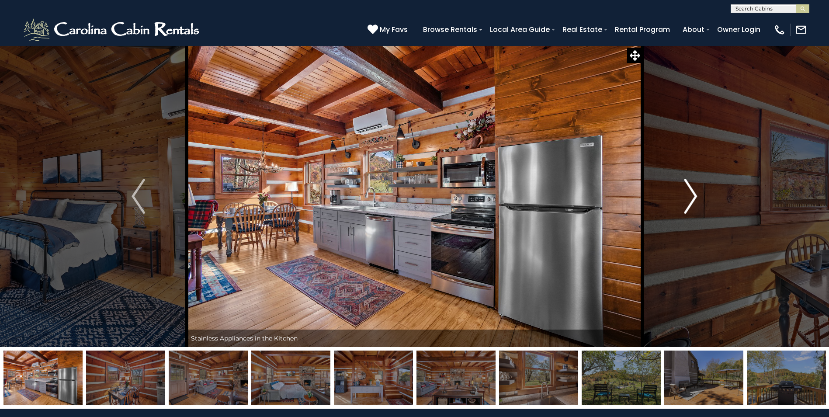
click at [700, 187] on button "Next" at bounding box center [690, 196] width 96 height 302
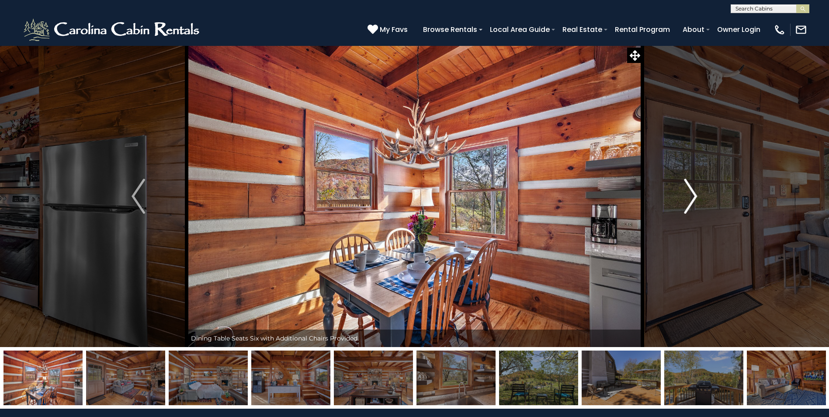
click at [700, 187] on button "Next" at bounding box center [690, 196] width 96 height 302
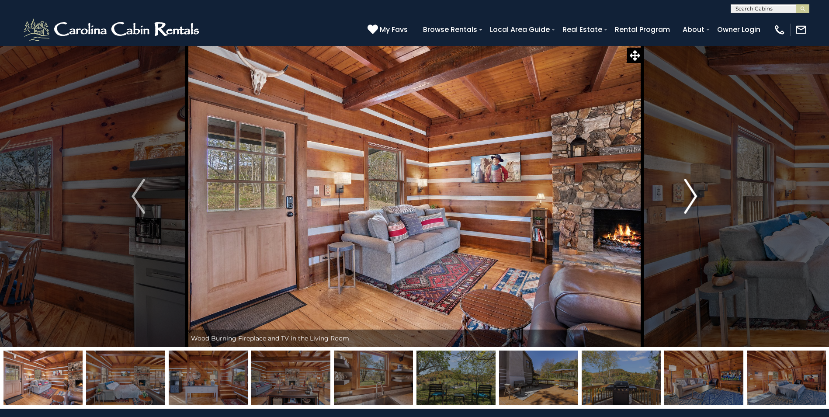
click at [700, 187] on button "Next" at bounding box center [690, 196] width 96 height 302
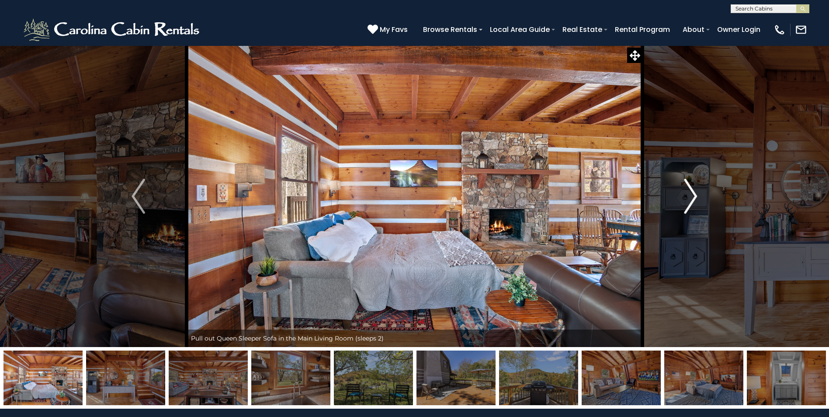
click at [700, 187] on button "Next" at bounding box center [690, 196] width 96 height 302
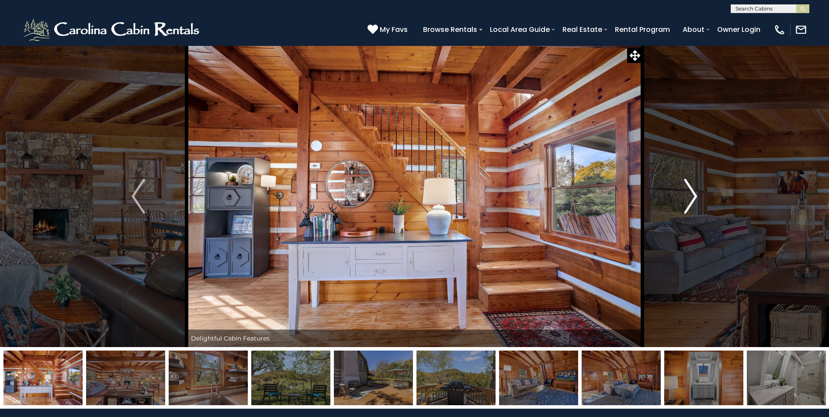
click at [700, 187] on button "Next" at bounding box center [690, 196] width 96 height 302
